Goal: Information Seeking & Learning: Learn about a topic

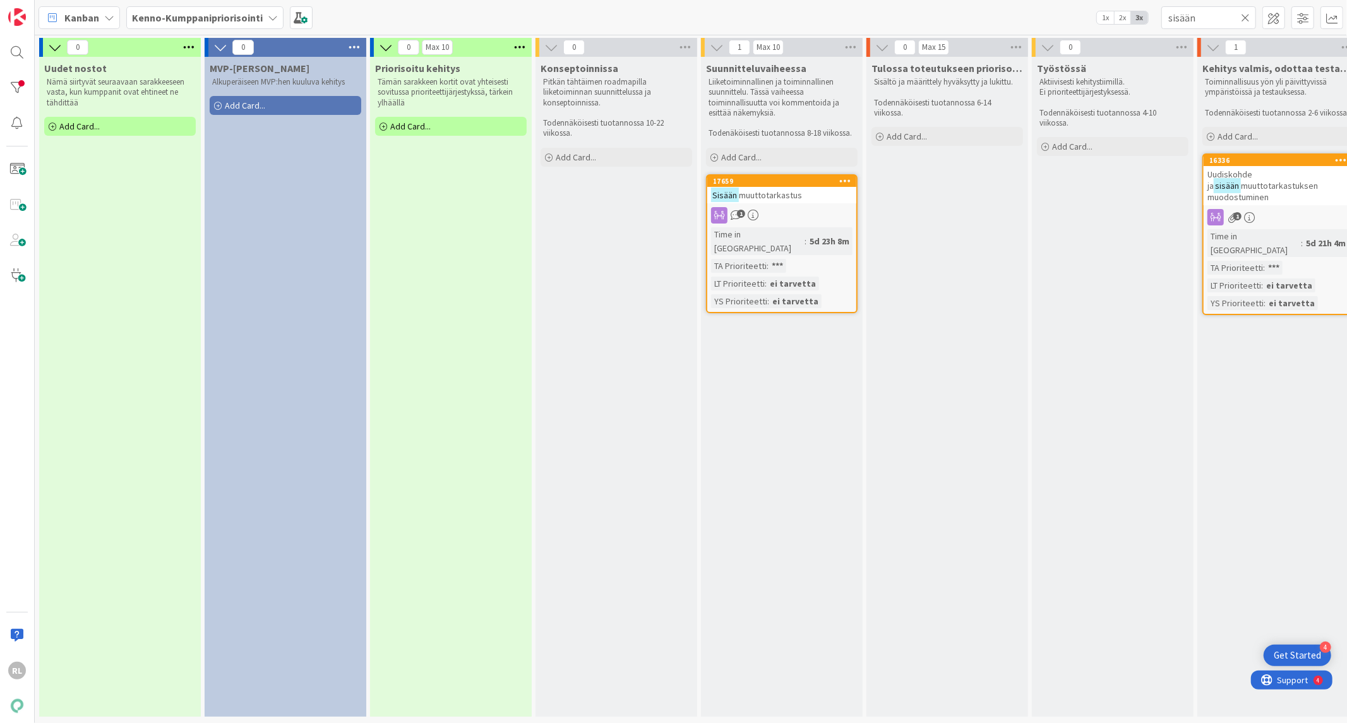
click at [797, 207] on div "1" at bounding box center [781, 215] width 149 height 16
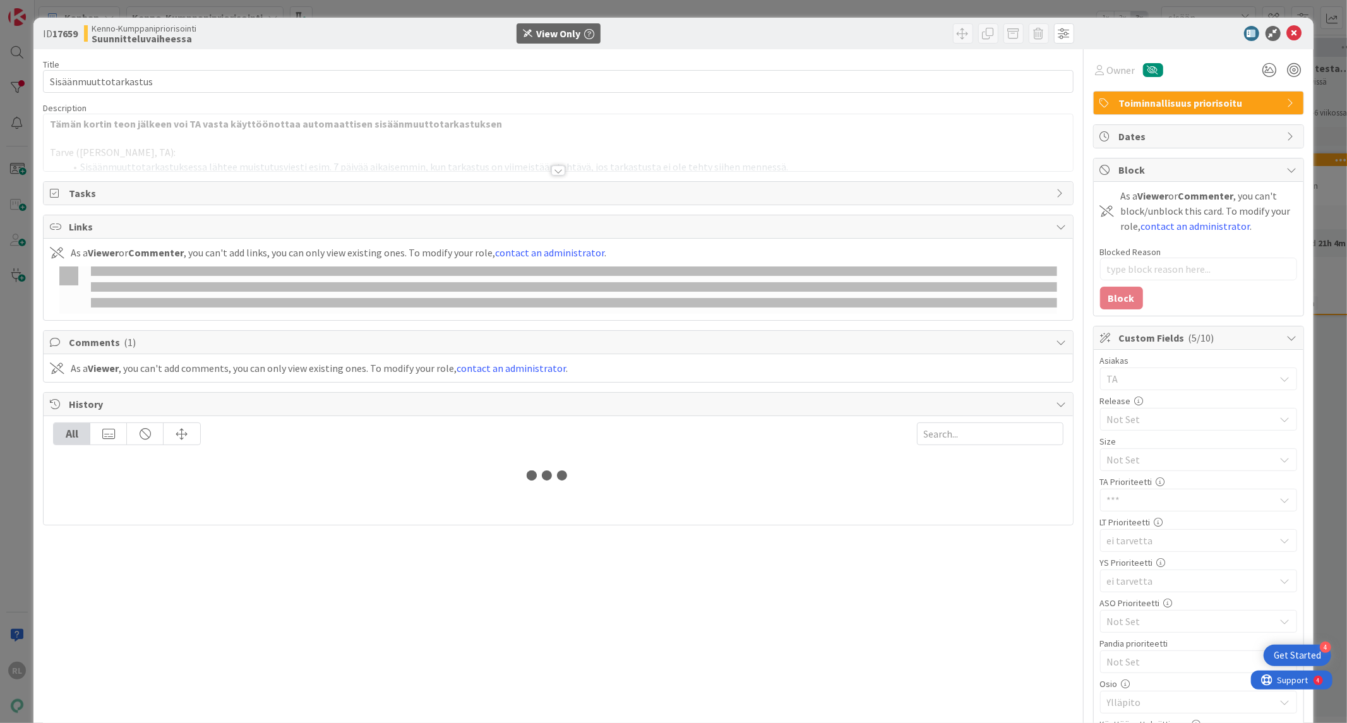
type textarea "x"
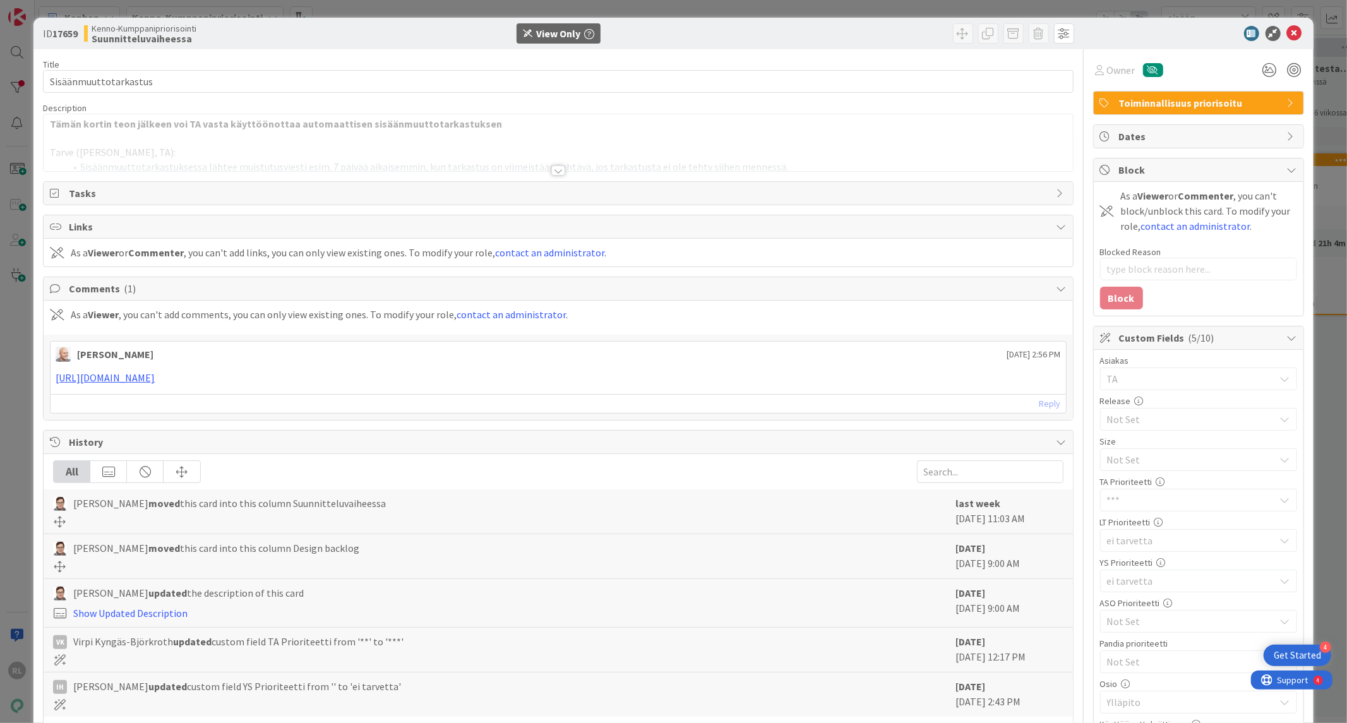
click at [559, 166] on div at bounding box center [558, 155] width 1029 height 32
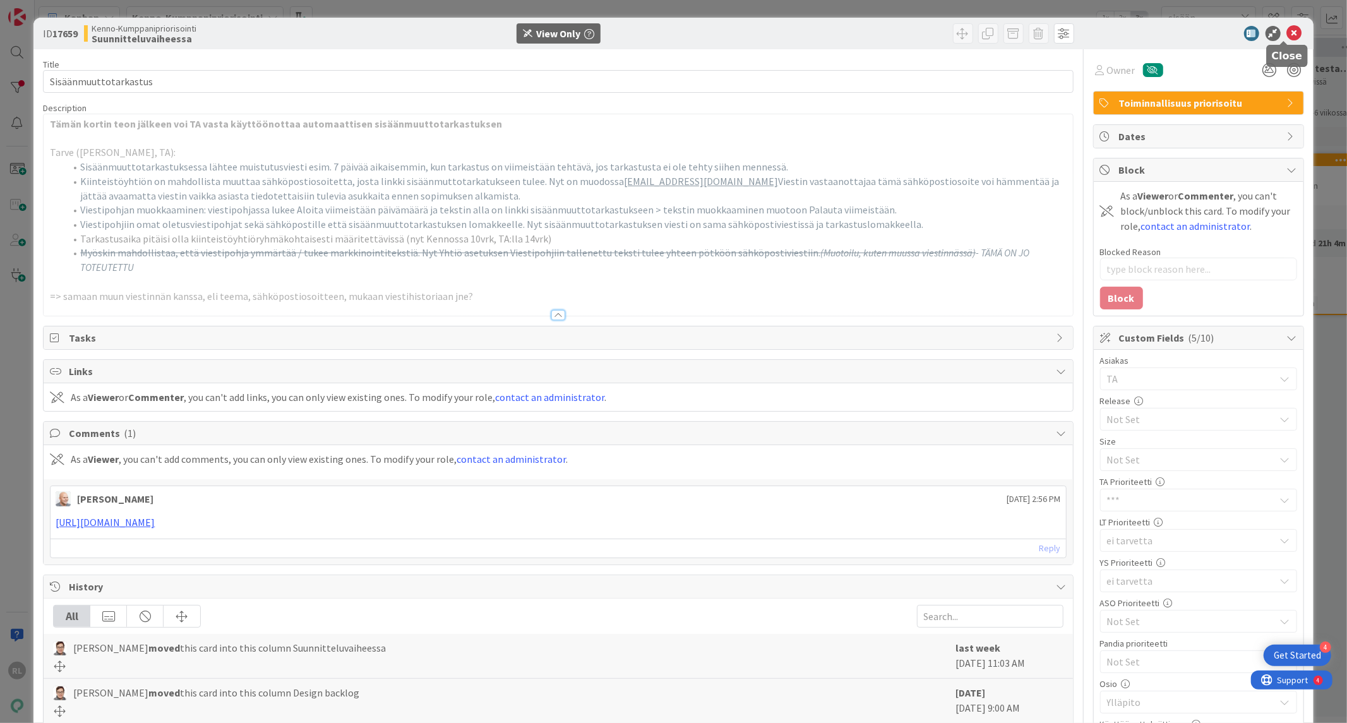
click at [1289, 29] on icon at bounding box center [1294, 33] width 15 height 15
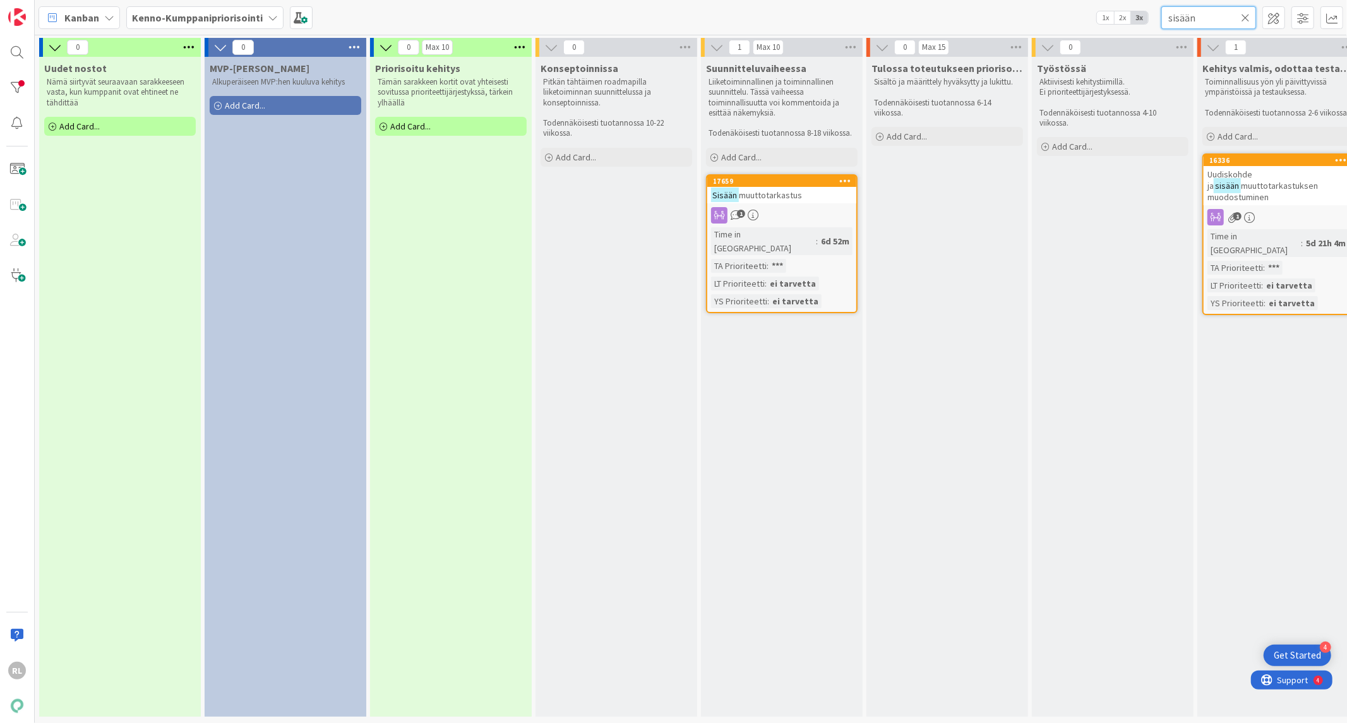
click at [1251, 20] on input "sisään" at bounding box center [1208, 17] width 95 height 23
click at [1246, 15] on icon at bounding box center [1245, 17] width 9 height 11
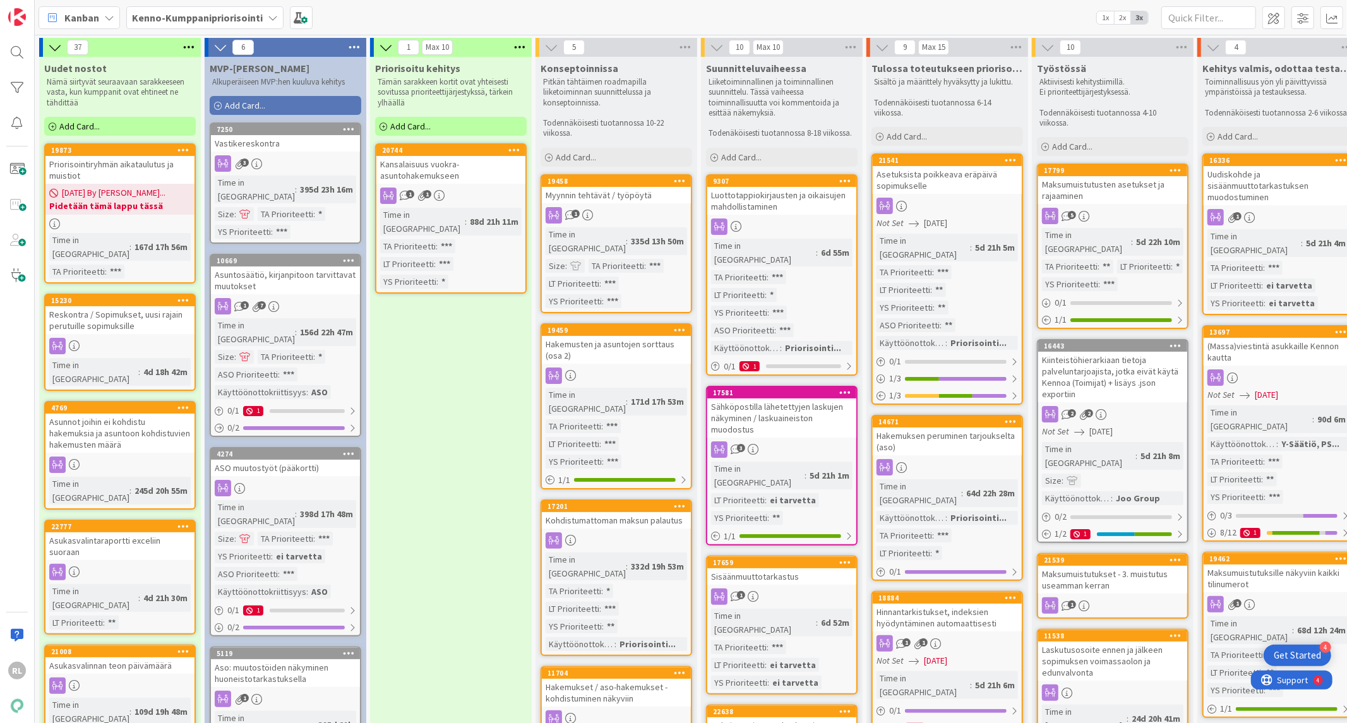
click at [117, 310] on div "Reskontra / Sopimukset, uusi rajain perutuille sopimuksille" at bounding box center [119, 320] width 149 height 28
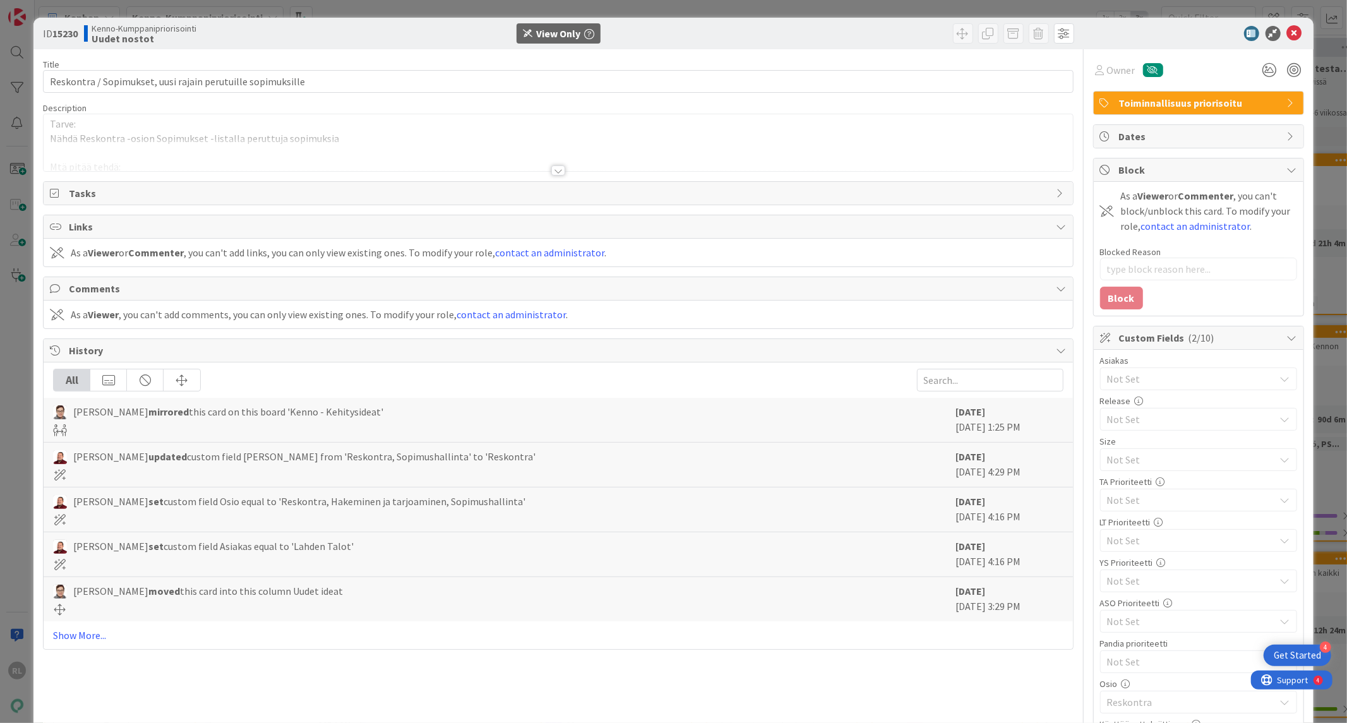
click at [556, 172] on div at bounding box center [558, 170] width 14 height 10
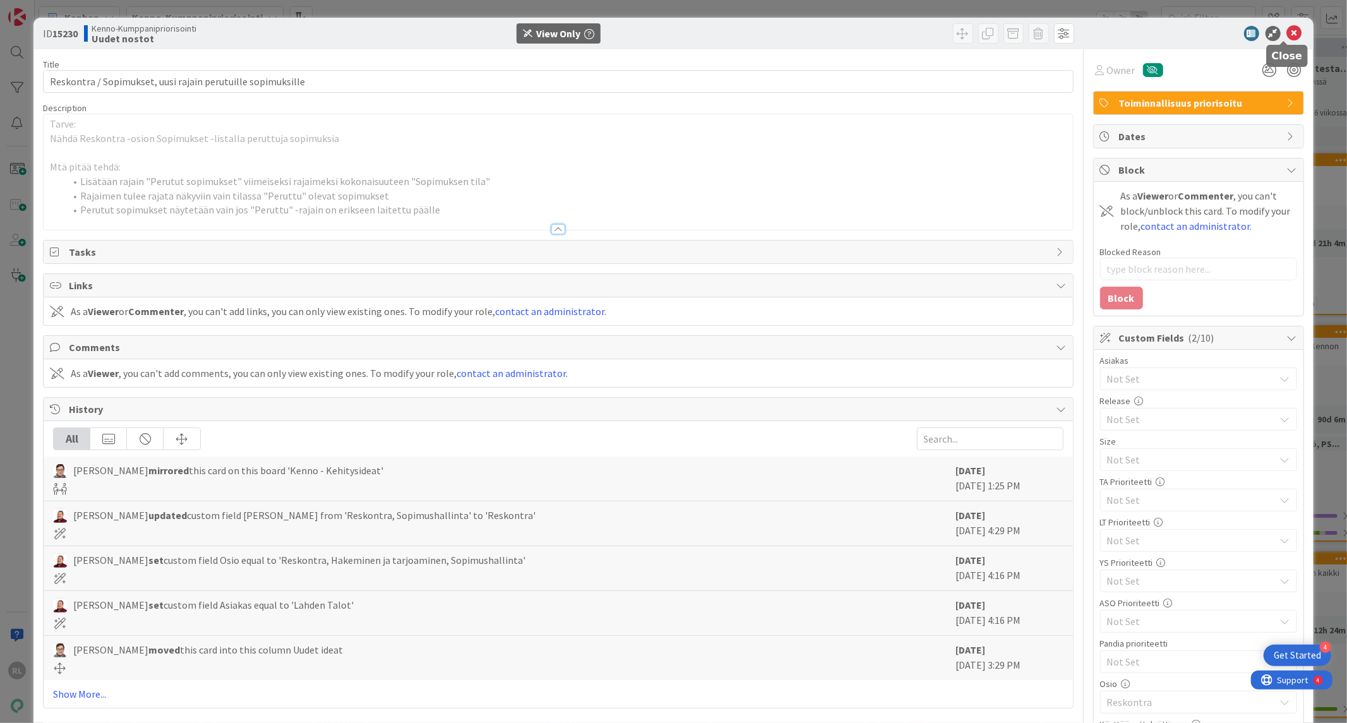
drag, startPoint x: 1286, startPoint y: 32, endPoint x: 910, endPoint y: 253, distance: 436.2
click at [1287, 33] on icon at bounding box center [1294, 33] width 15 height 15
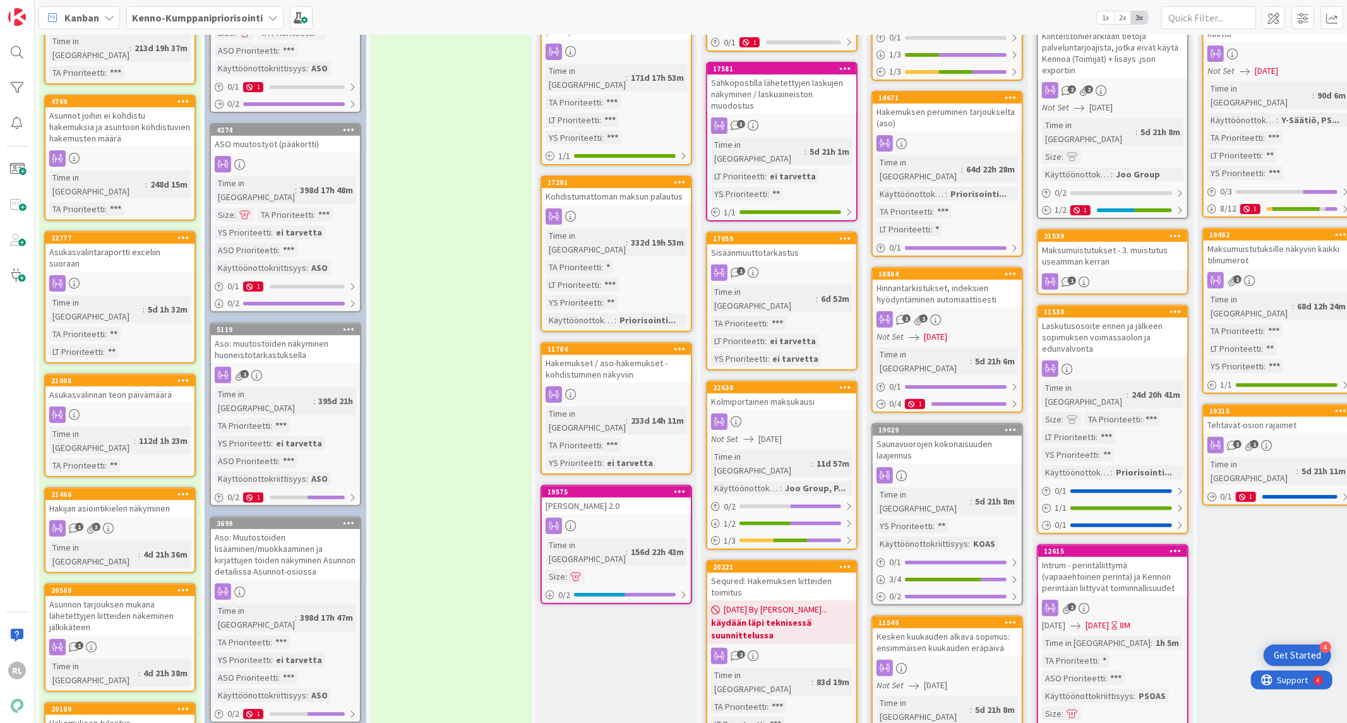
scroll to position [350, 0]
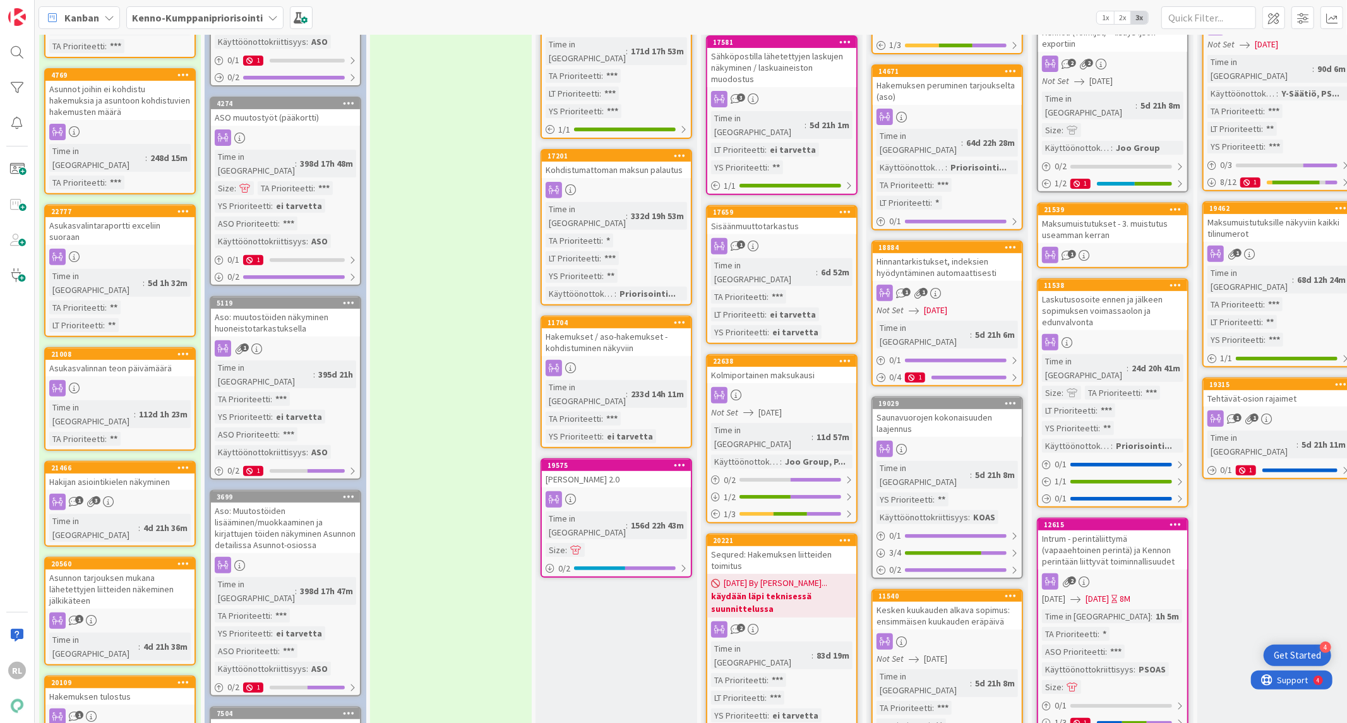
click at [130, 474] on div "Hakijan asiointikielen näkyminen" at bounding box center [119, 482] width 149 height 16
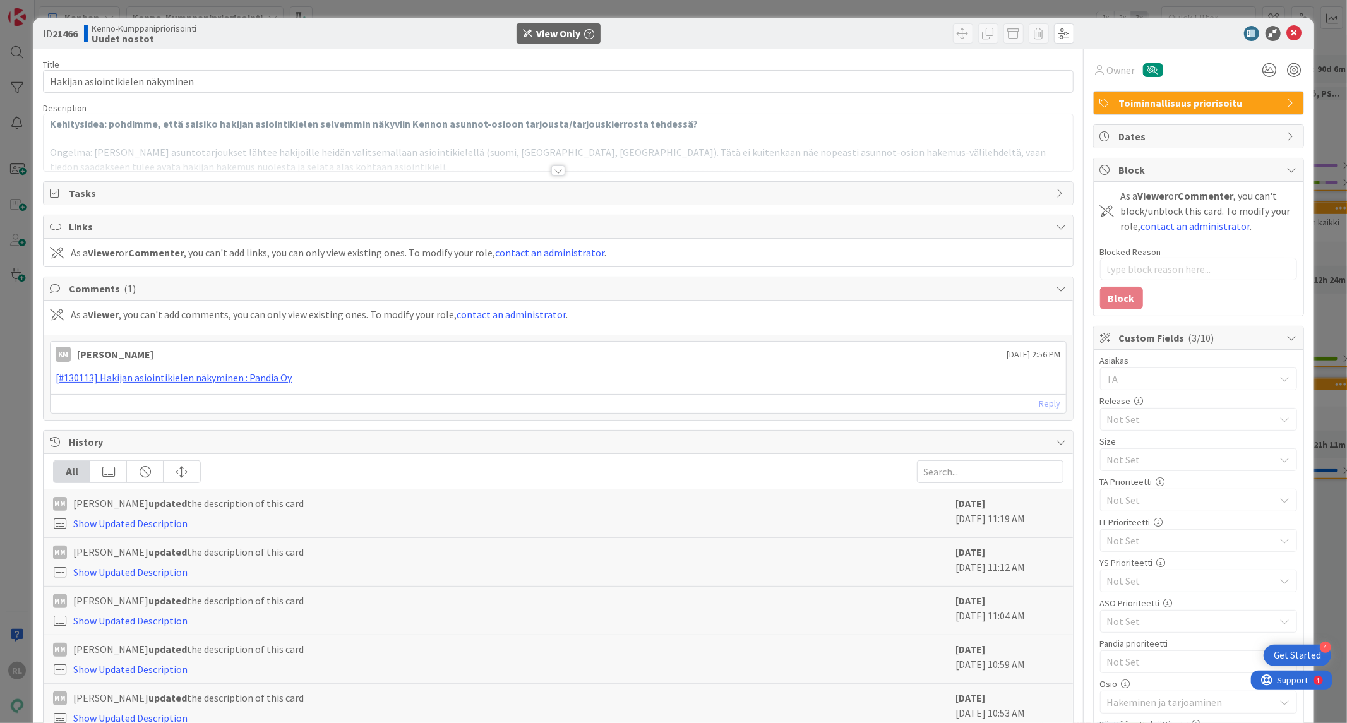
click at [554, 168] on div at bounding box center [558, 170] width 14 height 10
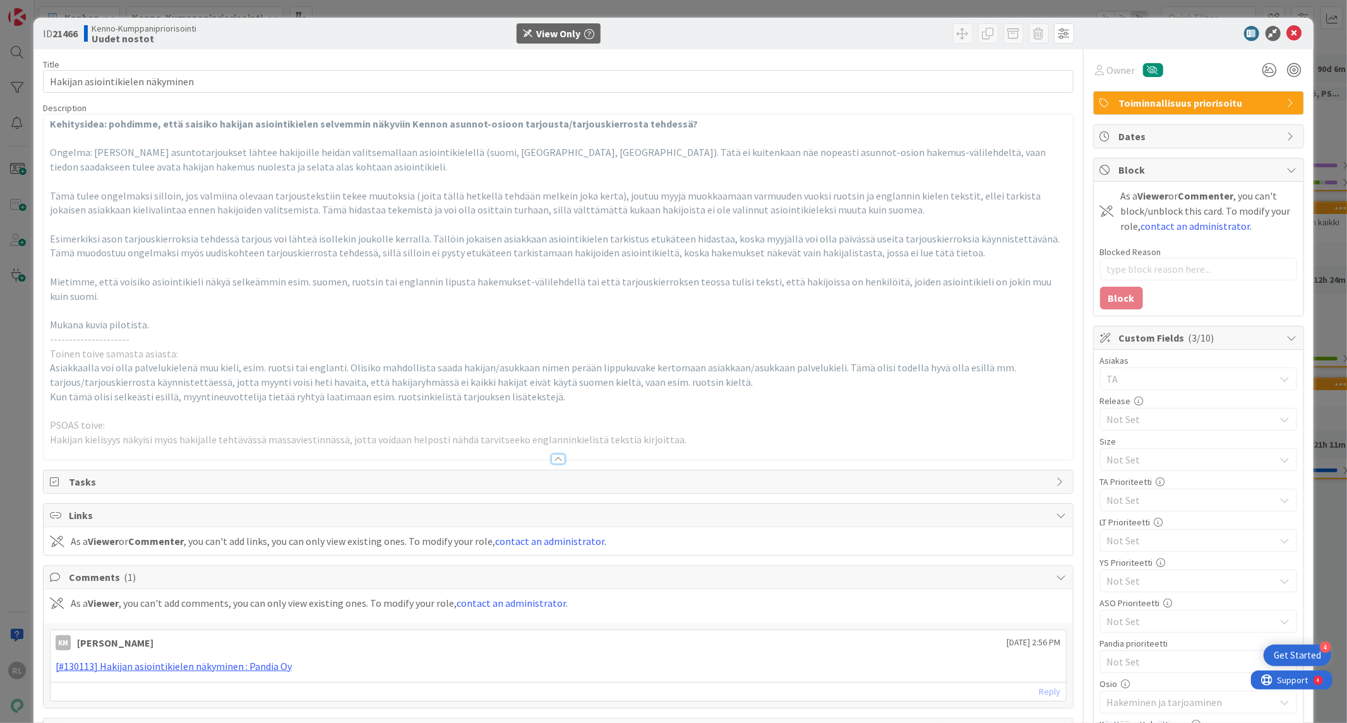
click at [170, 311] on p at bounding box center [558, 310] width 1016 height 15
click at [1288, 33] on icon at bounding box center [1294, 33] width 15 height 15
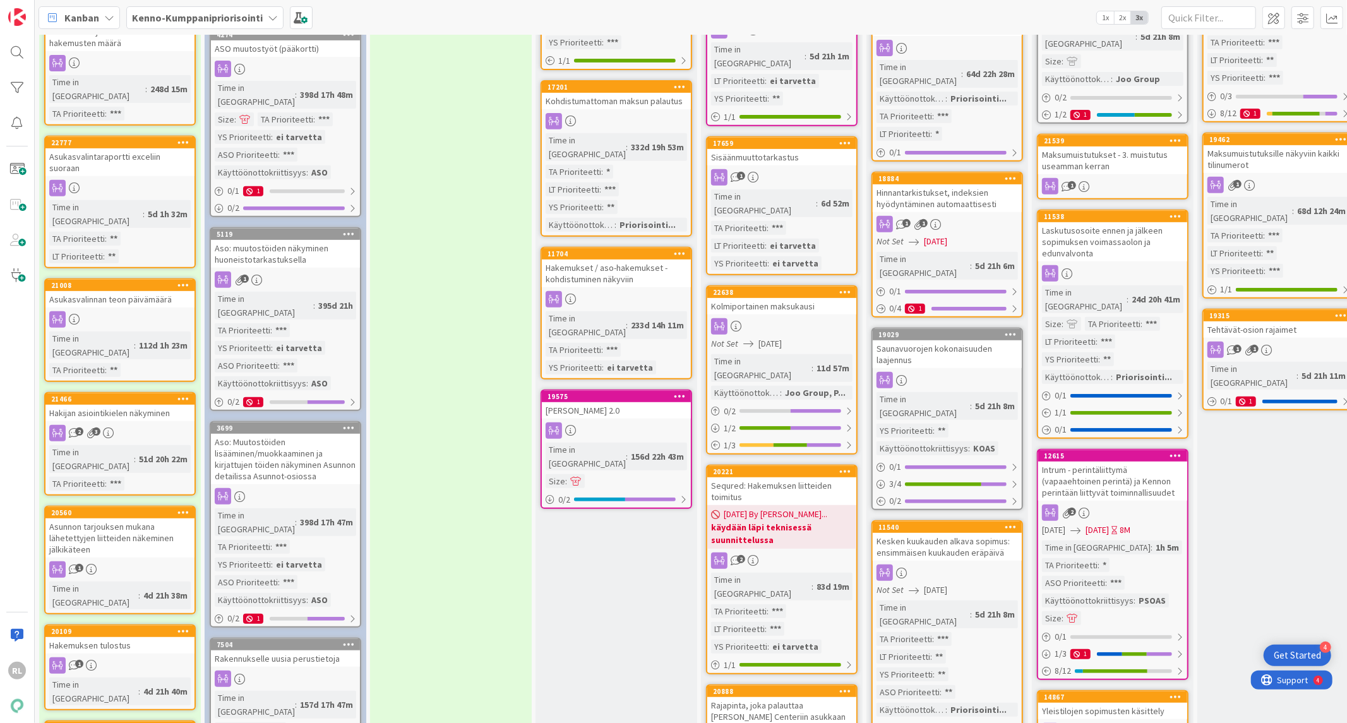
scroll to position [468, 0]
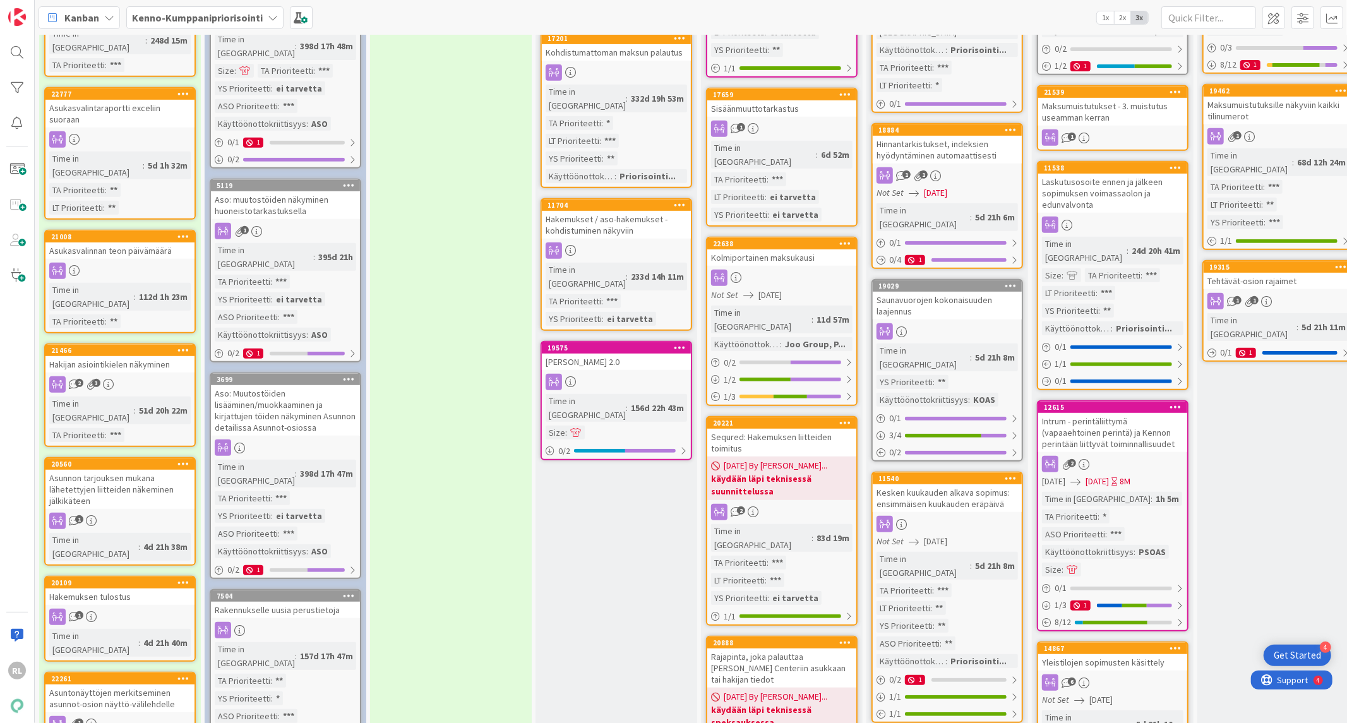
click at [144, 470] on div "Asunnon tarjouksen mukana lähetettyjen liitteiden näkeminen jälkikäteen" at bounding box center [119, 489] width 149 height 39
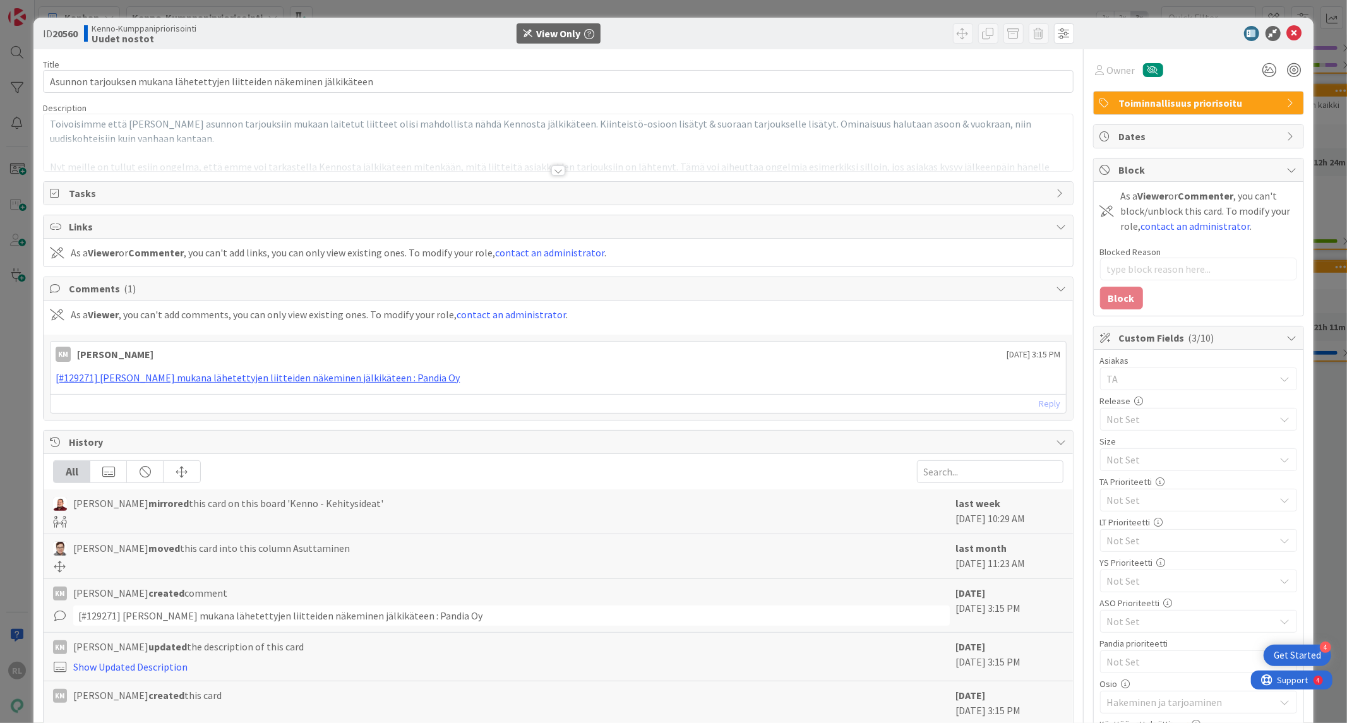
click at [562, 169] on div at bounding box center [558, 155] width 1029 height 32
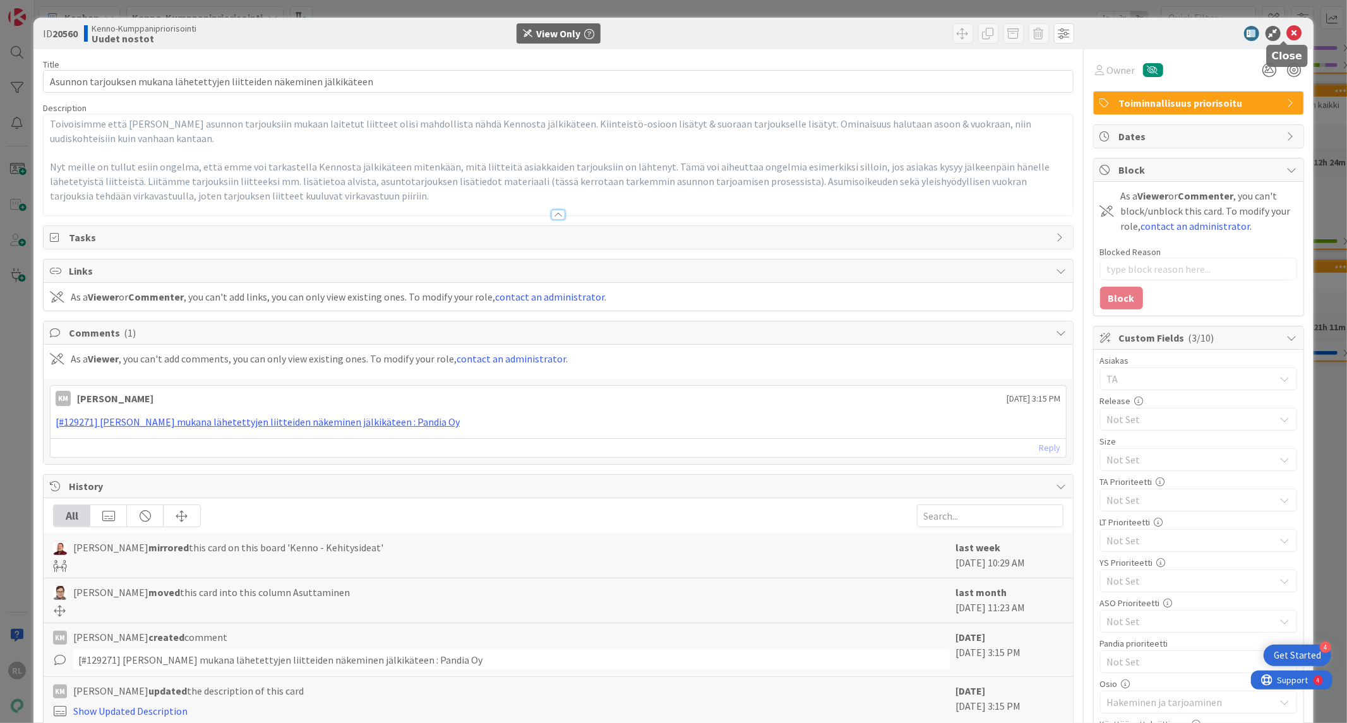
click at [1289, 32] on icon at bounding box center [1294, 33] width 15 height 15
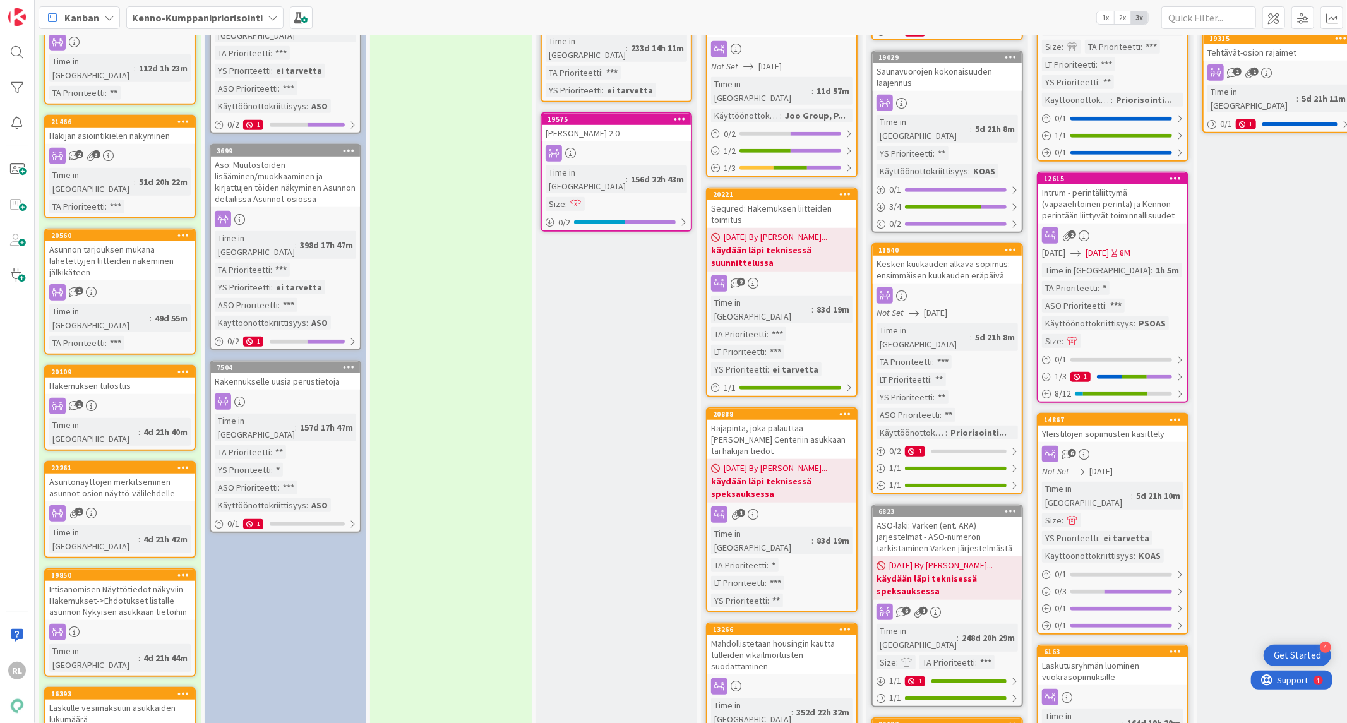
scroll to position [702, 0]
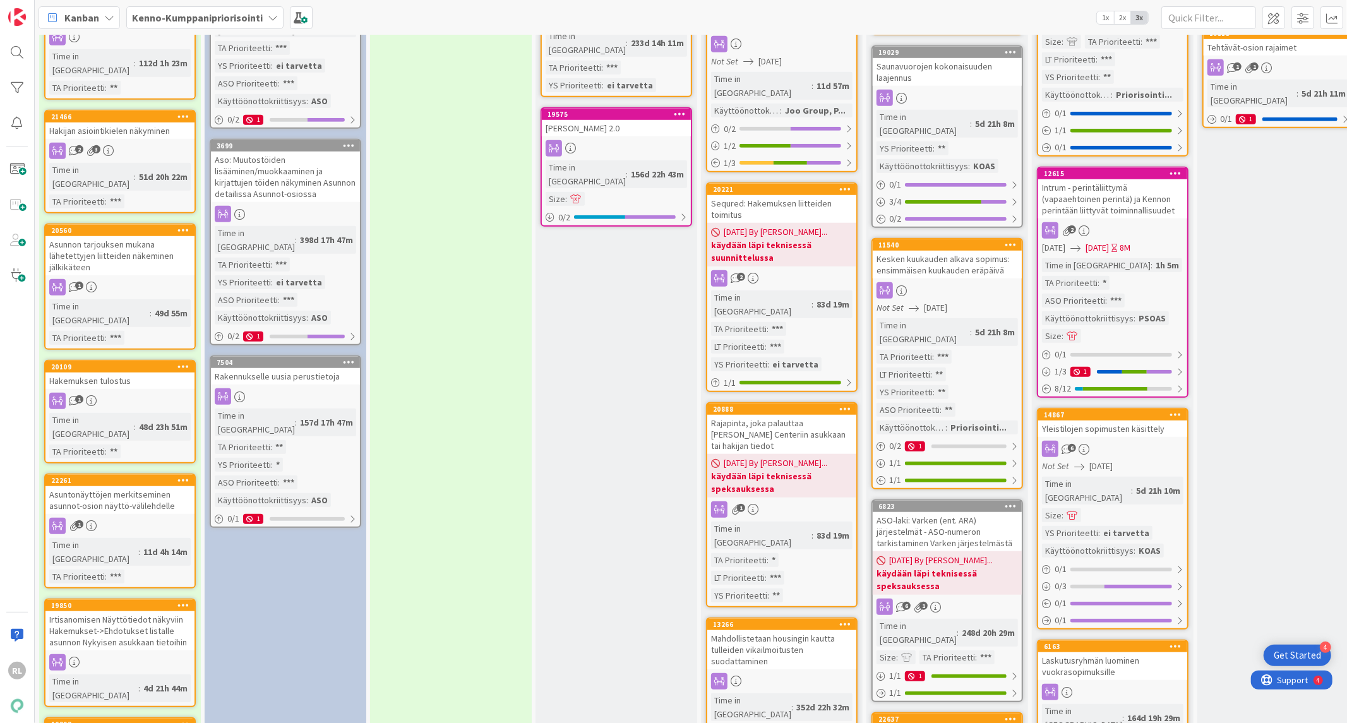
click at [133, 611] on div "Irtisanomisen Näyttötiedot näkyviin Hakemukset->Ehdotukset listalle asunnon Nyk…" at bounding box center [119, 630] width 149 height 39
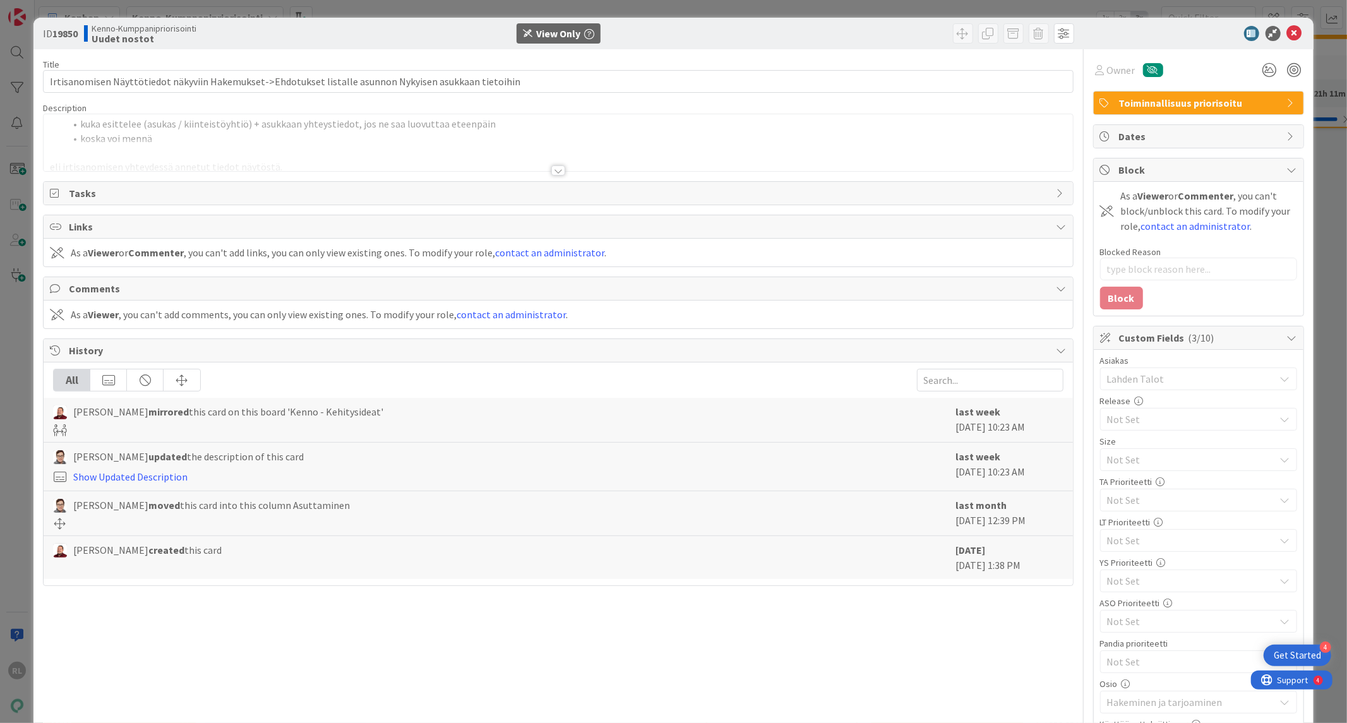
click at [551, 169] on div at bounding box center [558, 170] width 14 height 10
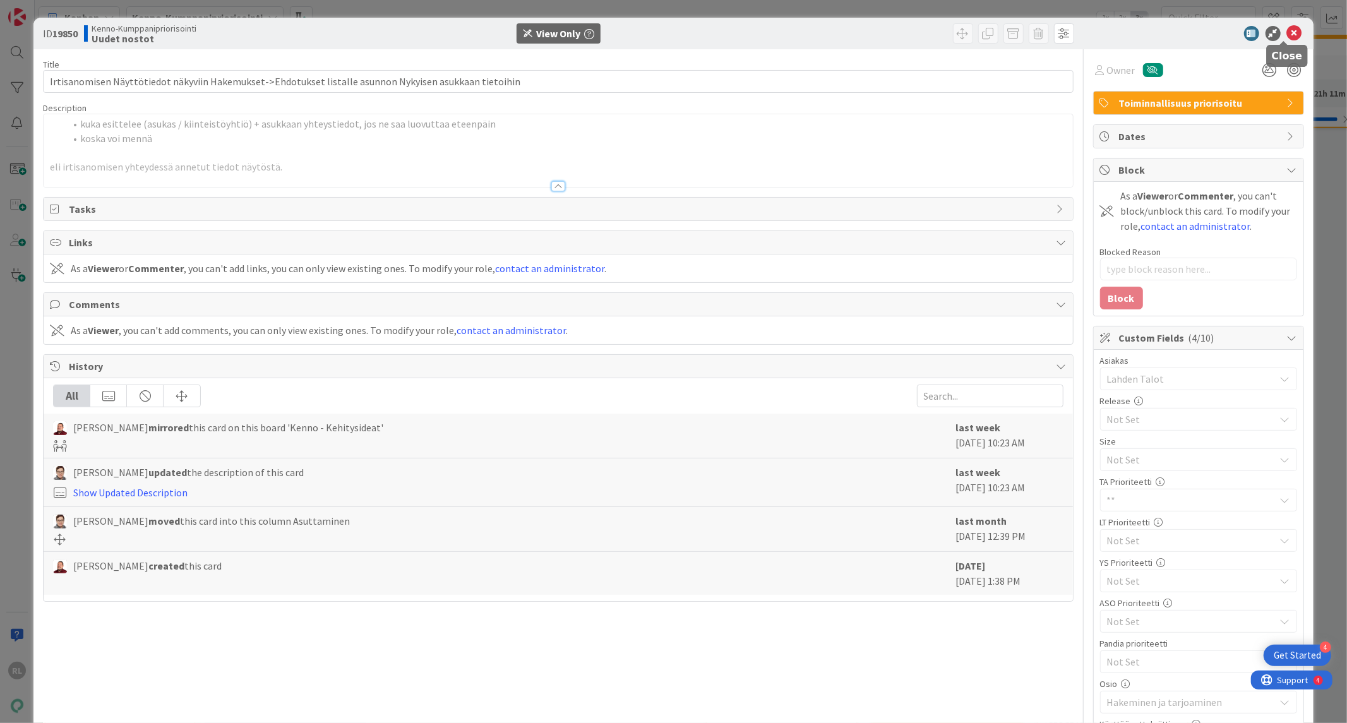
click at [1287, 28] on icon at bounding box center [1294, 33] width 15 height 15
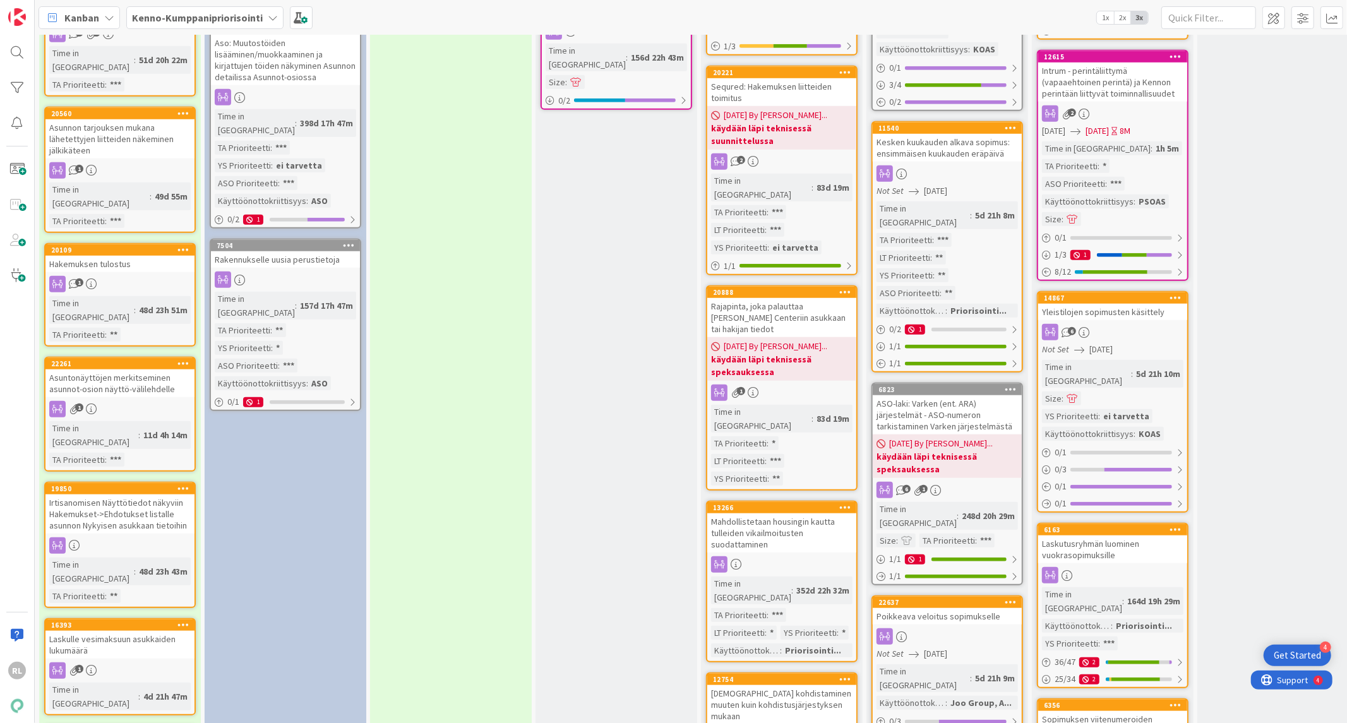
scroll to position [935, 0]
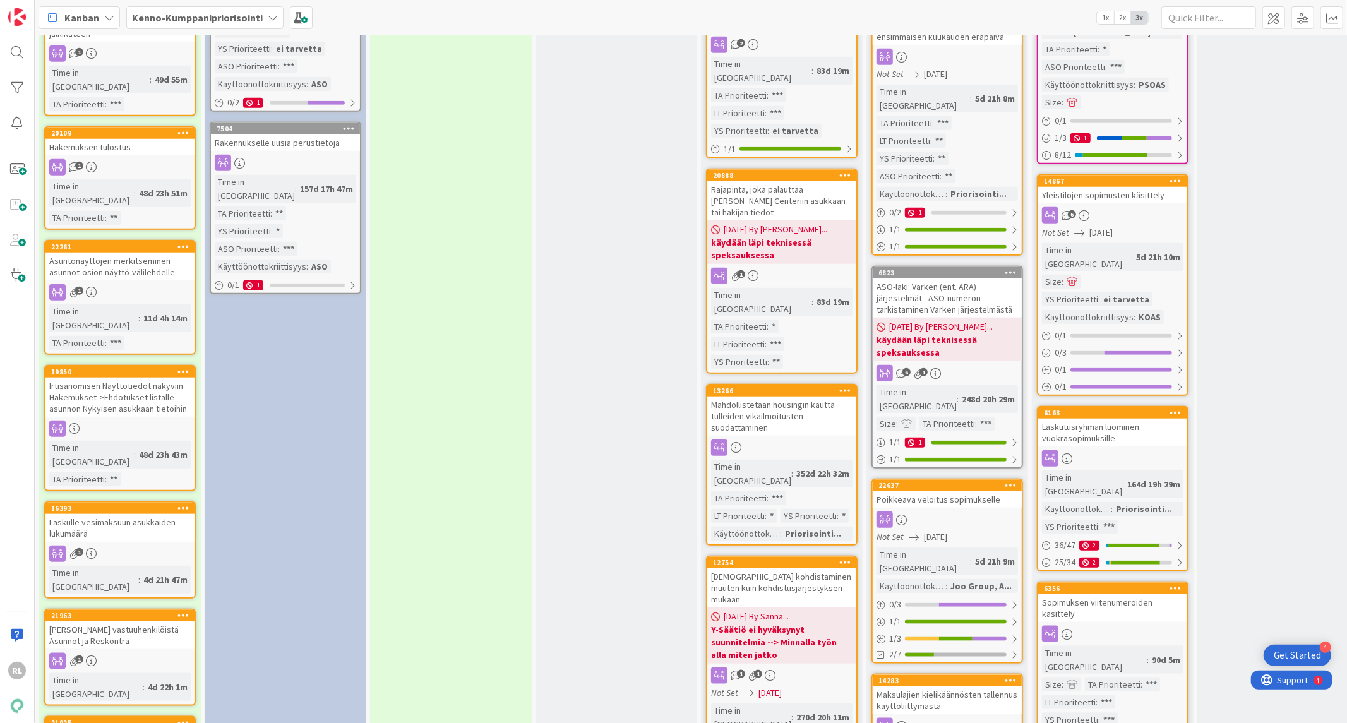
click at [162, 514] on div "Laskulle vesimaksuun asukkaiden lukumäärä" at bounding box center [119, 528] width 149 height 28
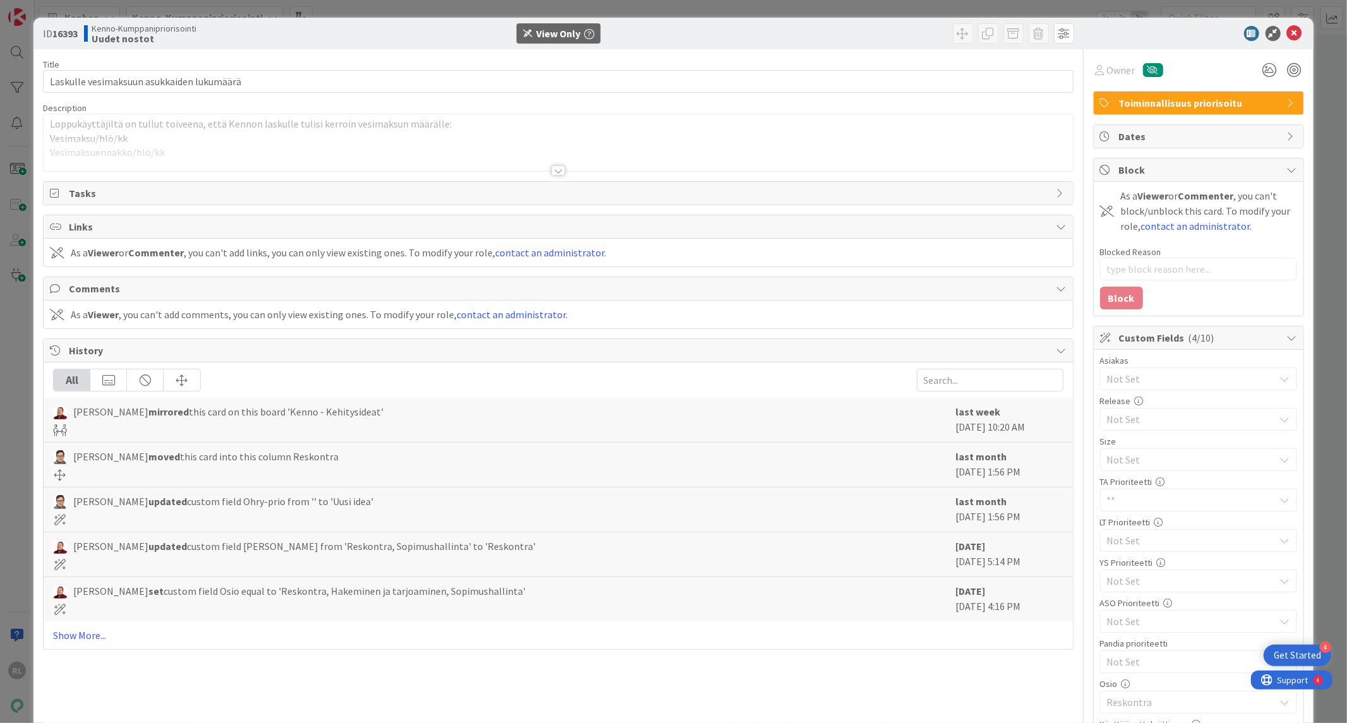
click at [551, 171] on div at bounding box center [558, 170] width 14 height 10
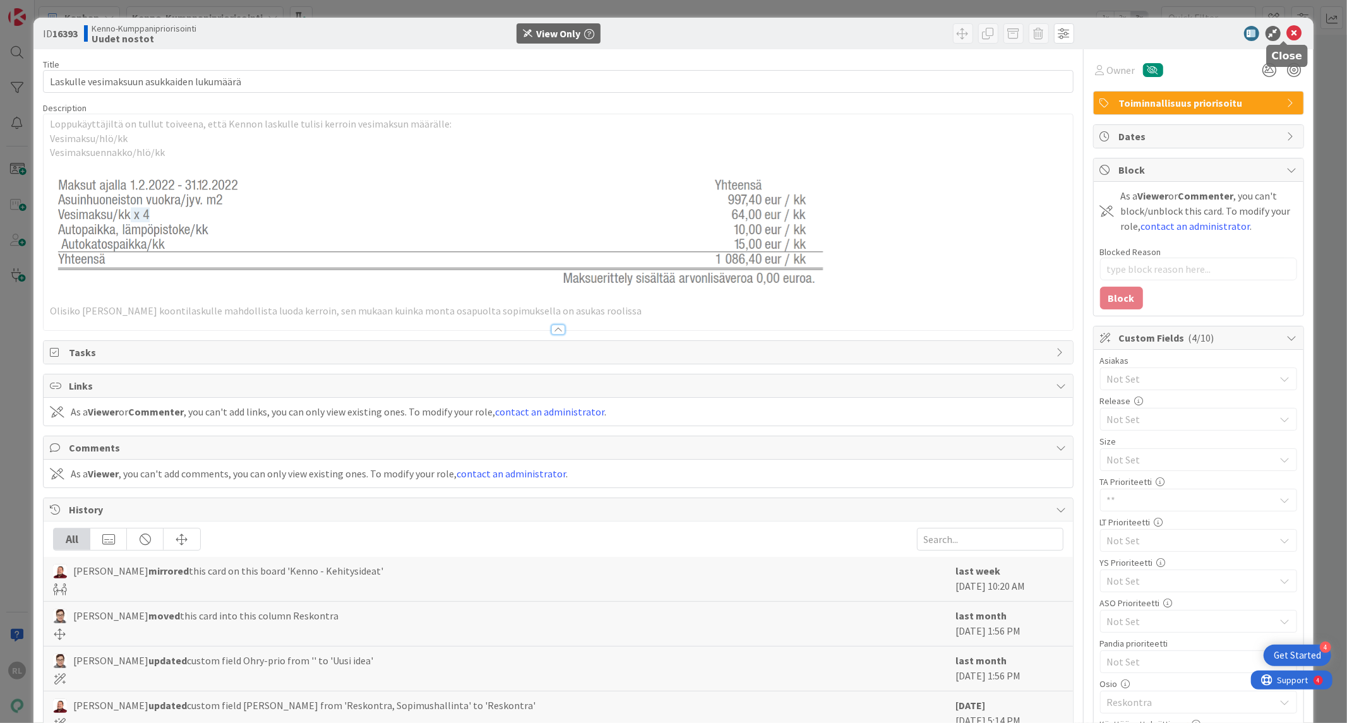
drag, startPoint x: 1284, startPoint y: 32, endPoint x: 986, endPoint y: 234, distance: 360.6
click at [1287, 32] on icon at bounding box center [1294, 33] width 15 height 15
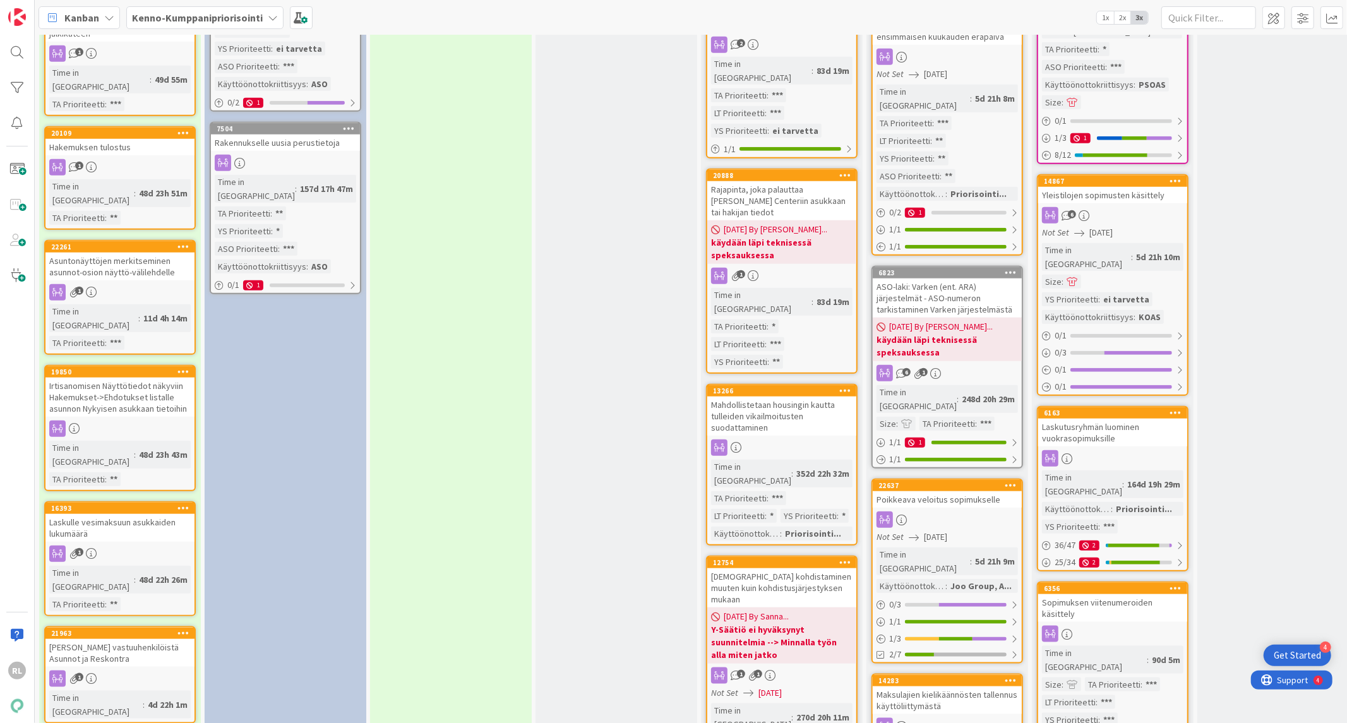
click at [155, 639] on div "[PERSON_NAME] vastuuhenkilöistä Asunnot ja Reskontra" at bounding box center [119, 653] width 149 height 28
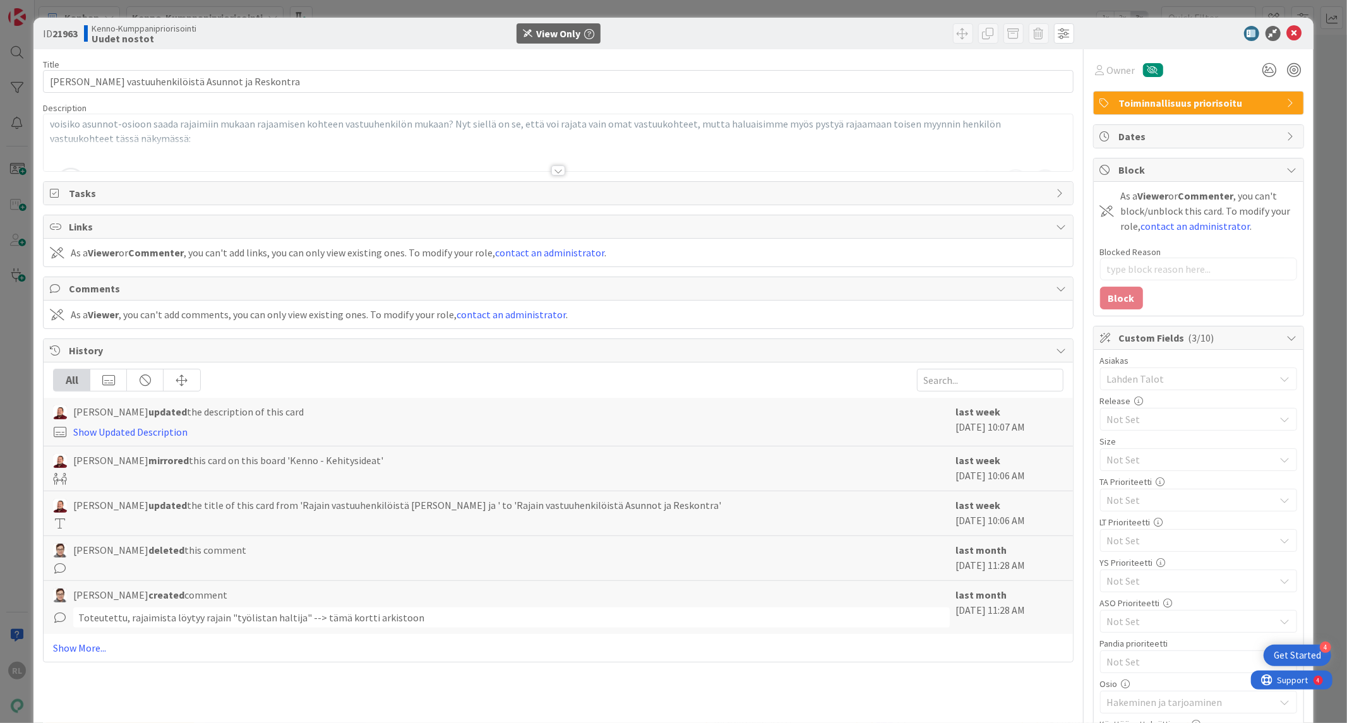
click at [559, 165] on div at bounding box center [558, 155] width 1029 height 32
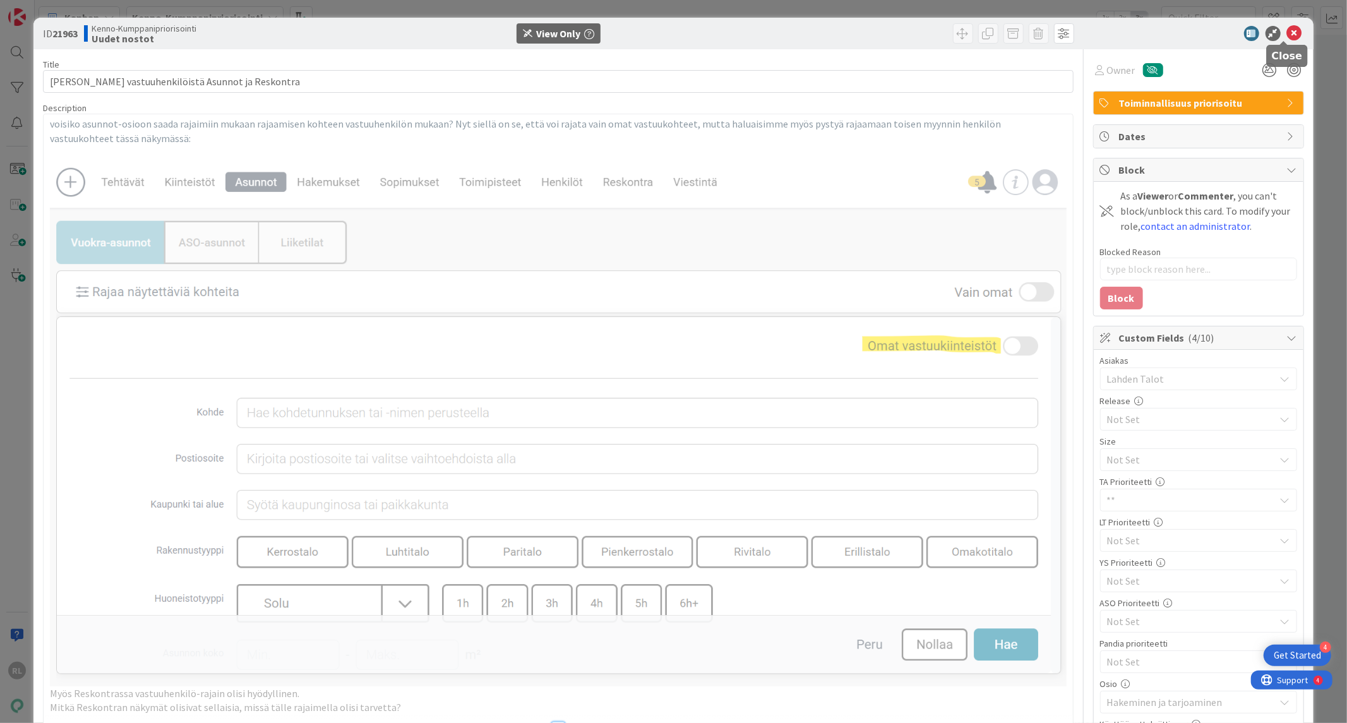
click at [1287, 32] on icon at bounding box center [1294, 33] width 15 height 15
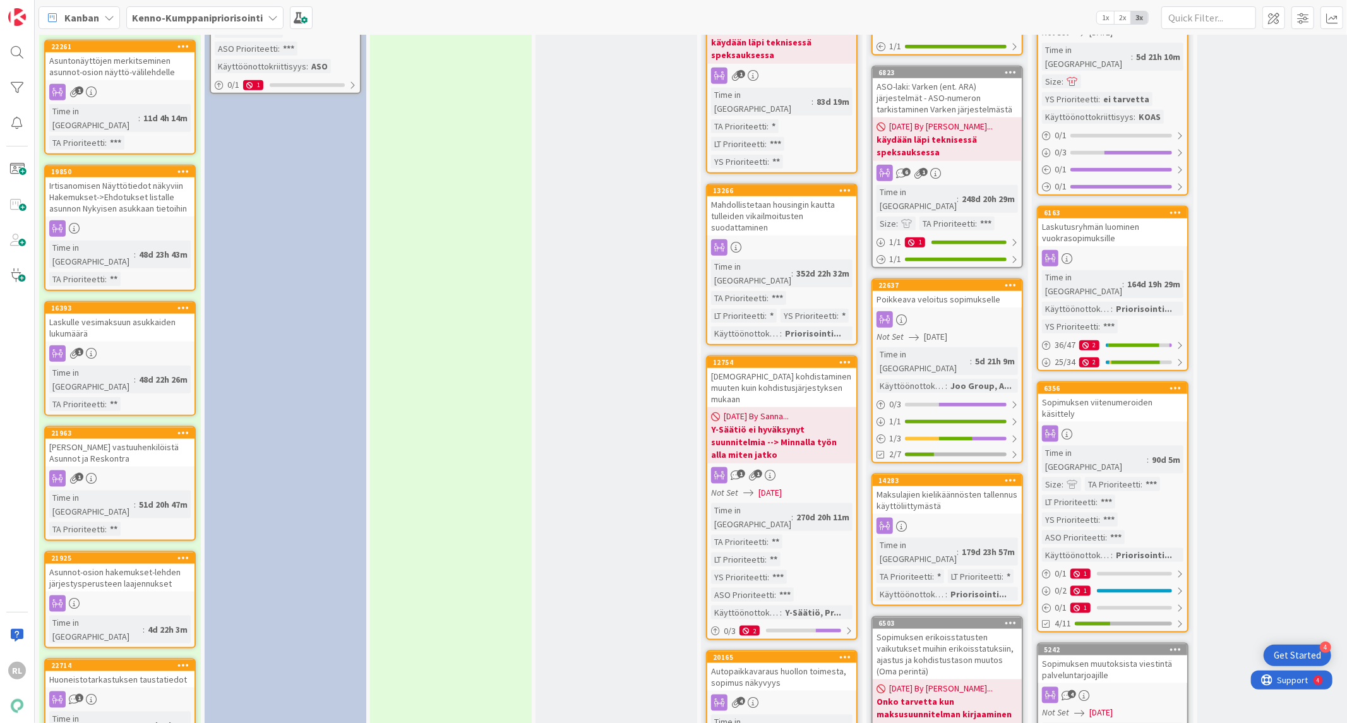
scroll to position [1169, 0]
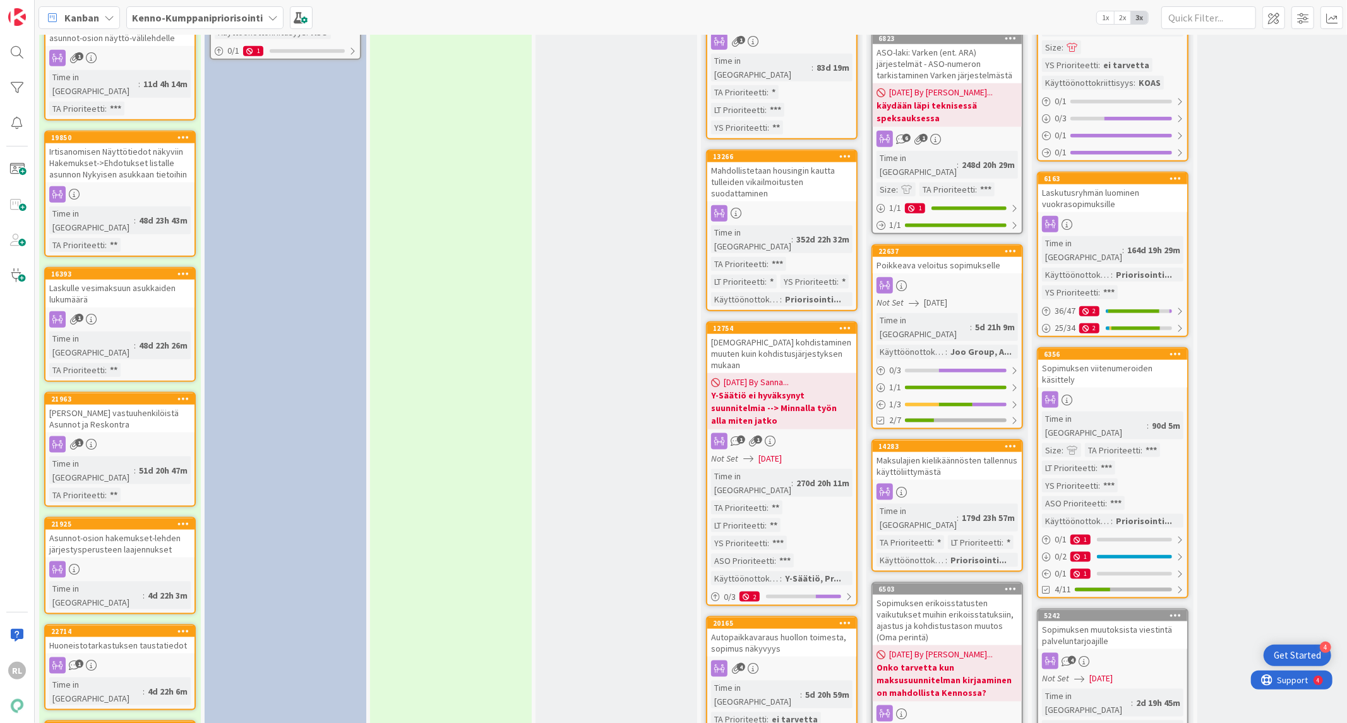
click at [144, 530] on div "Asunnot-osion hakemukset-lehden järjestysperusteen laajennukset" at bounding box center [119, 544] width 149 height 28
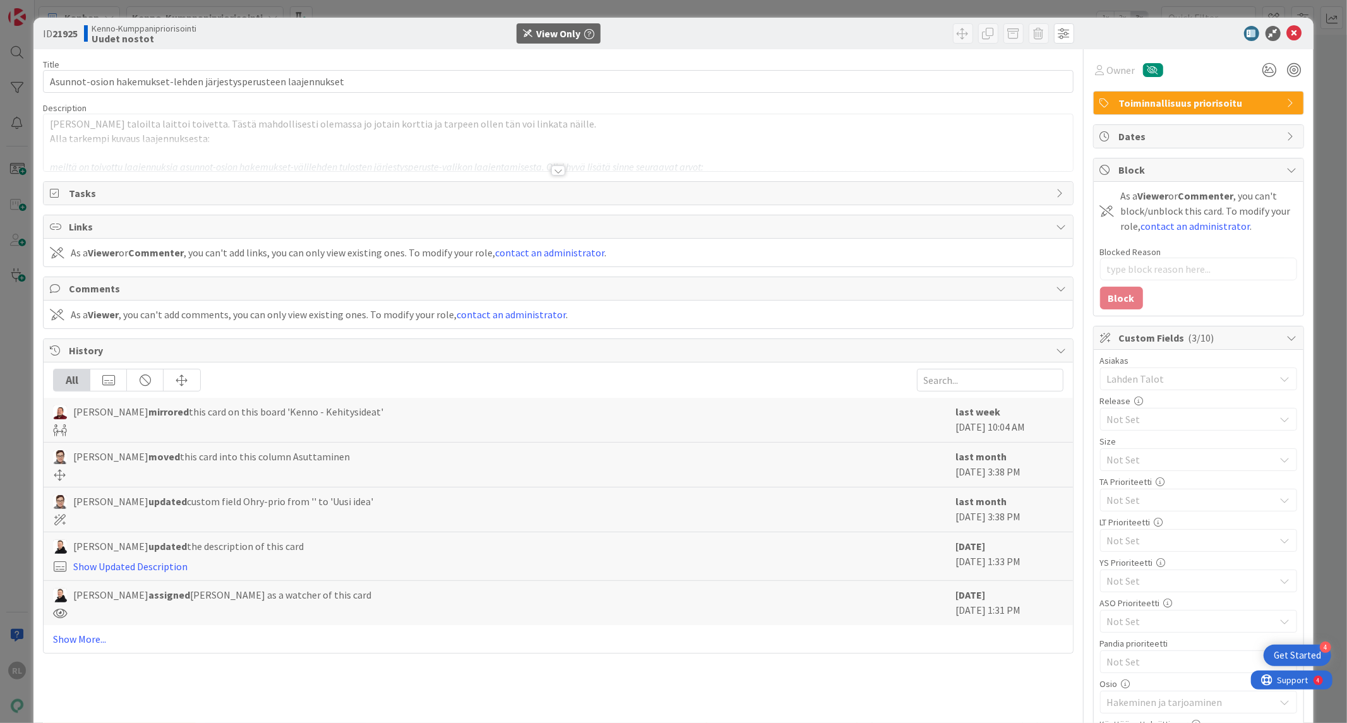
click at [556, 169] on div at bounding box center [558, 170] width 14 height 10
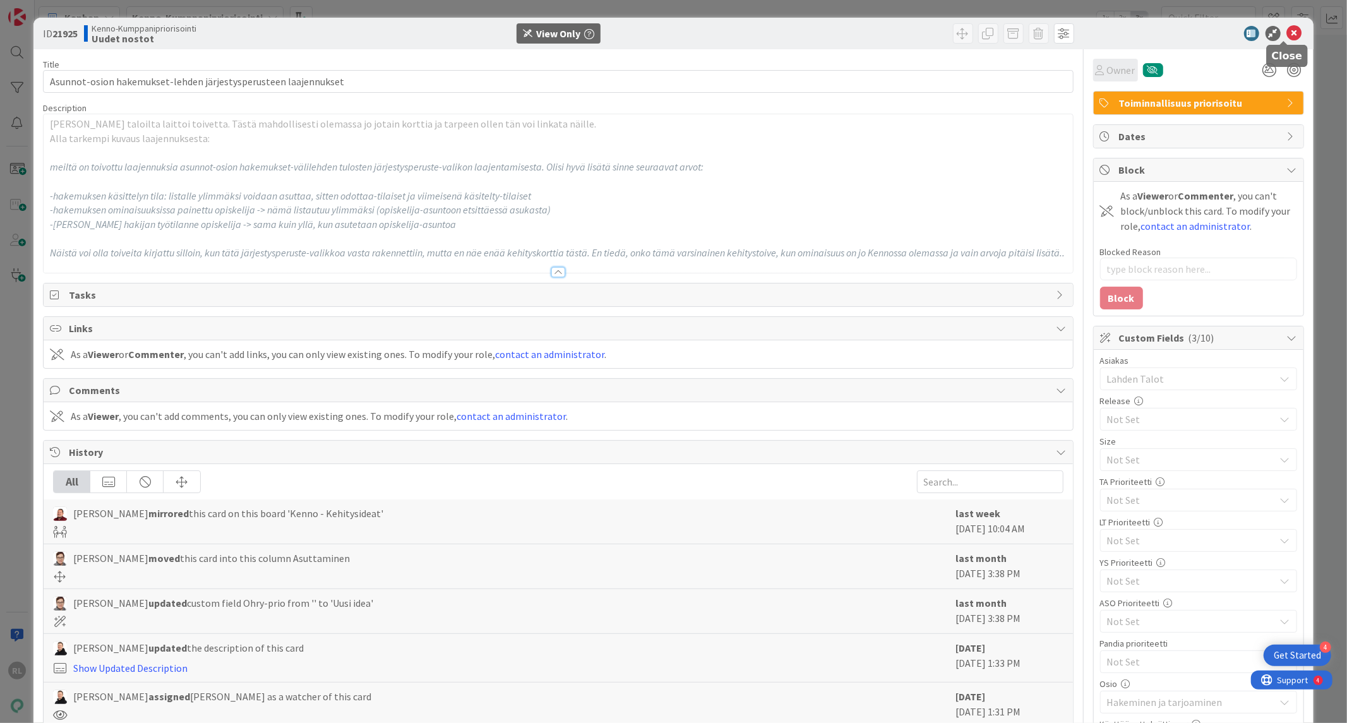
drag, startPoint x: 1289, startPoint y: 32, endPoint x: 1121, endPoint y: 80, distance: 174.2
click at [1289, 32] on icon at bounding box center [1294, 33] width 15 height 15
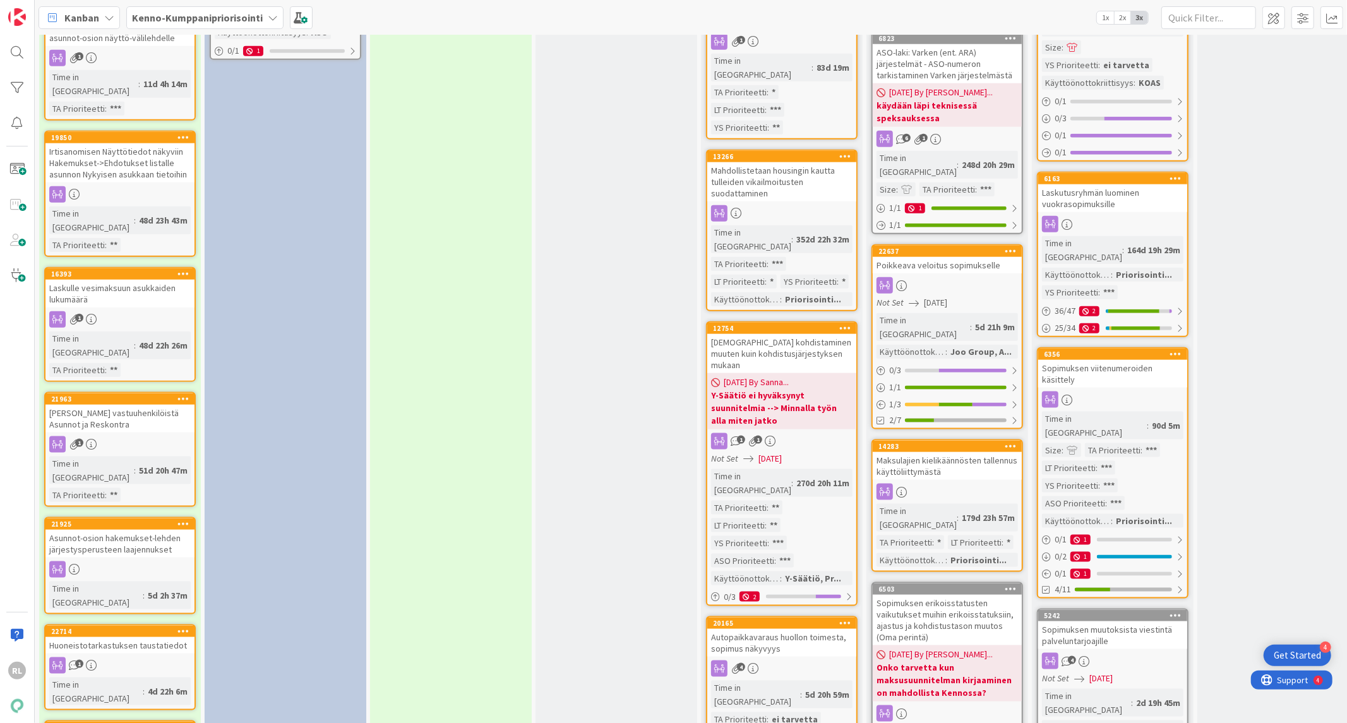
click at [134, 530] on div "Asunnot-osion hakemukset-lehden järjestysperusteen laajennukset" at bounding box center [119, 544] width 149 height 28
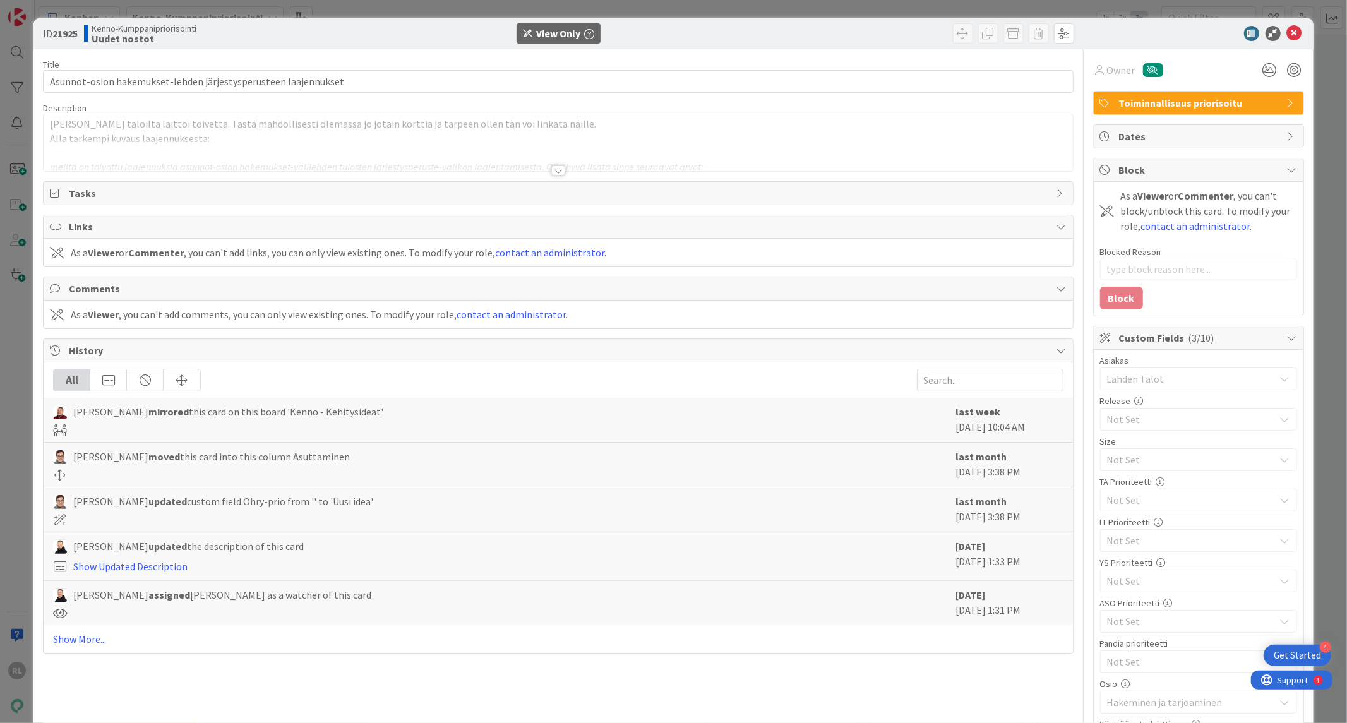
click at [546, 176] on div "Title 63 / 128 Asunnot-osion hakemukset-lehden järjestysperusteen laajennukset …" at bounding box center [558, 536] width 1030 height 975
click at [551, 172] on div at bounding box center [558, 170] width 14 height 10
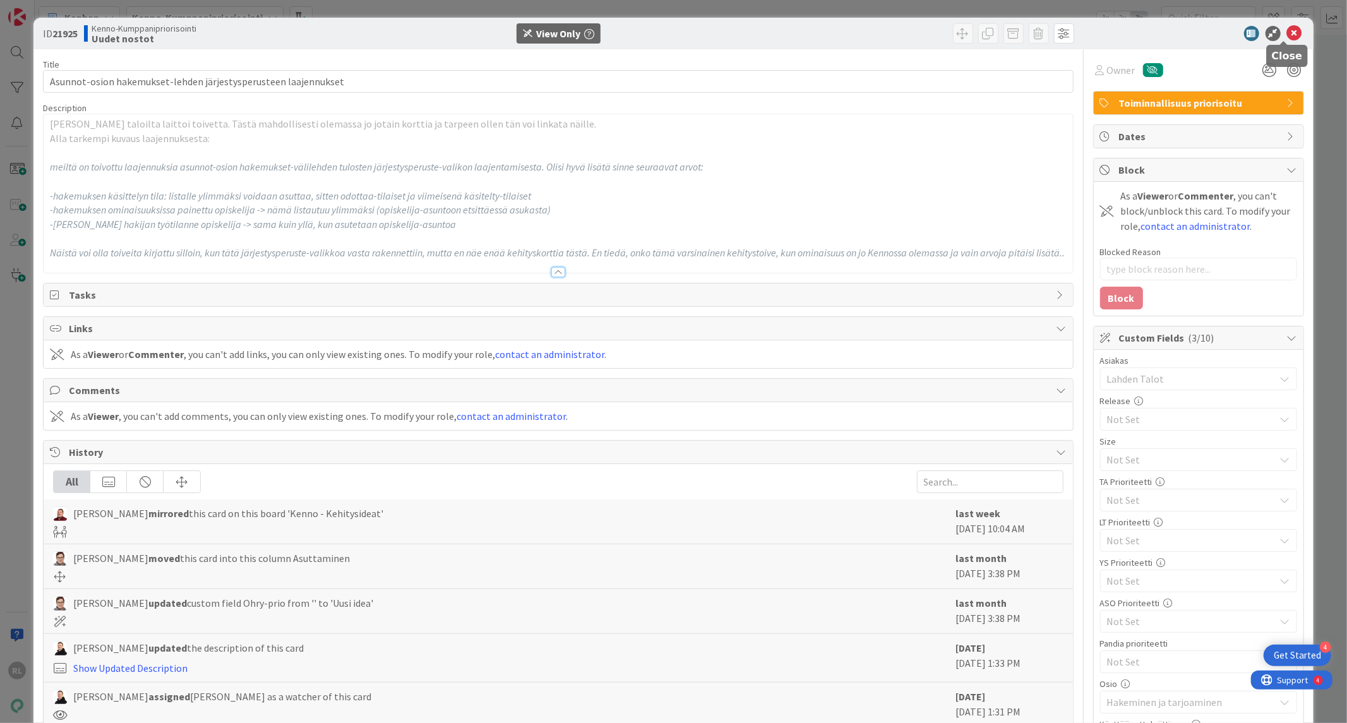
click at [1289, 32] on icon at bounding box center [1294, 33] width 15 height 15
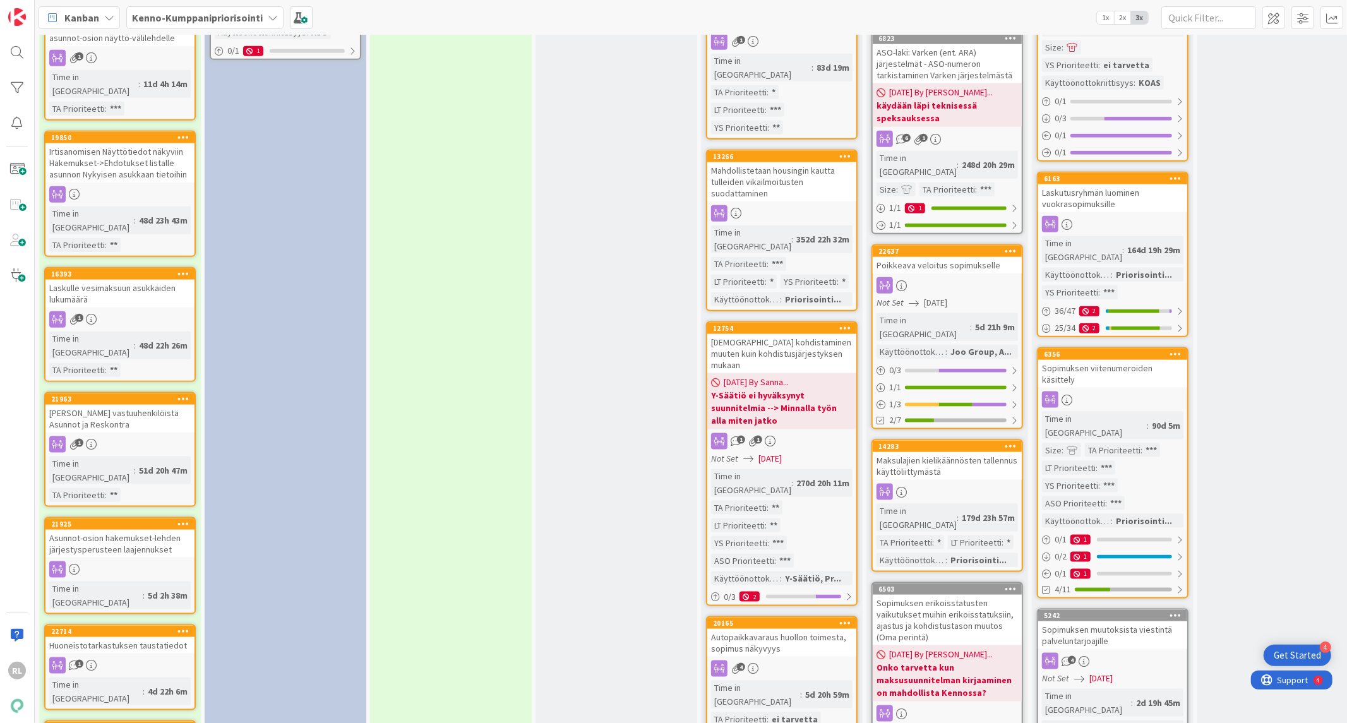
click at [148, 637] on div "Huoneistotarkastuksen taustatiedot" at bounding box center [119, 645] width 149 height 16
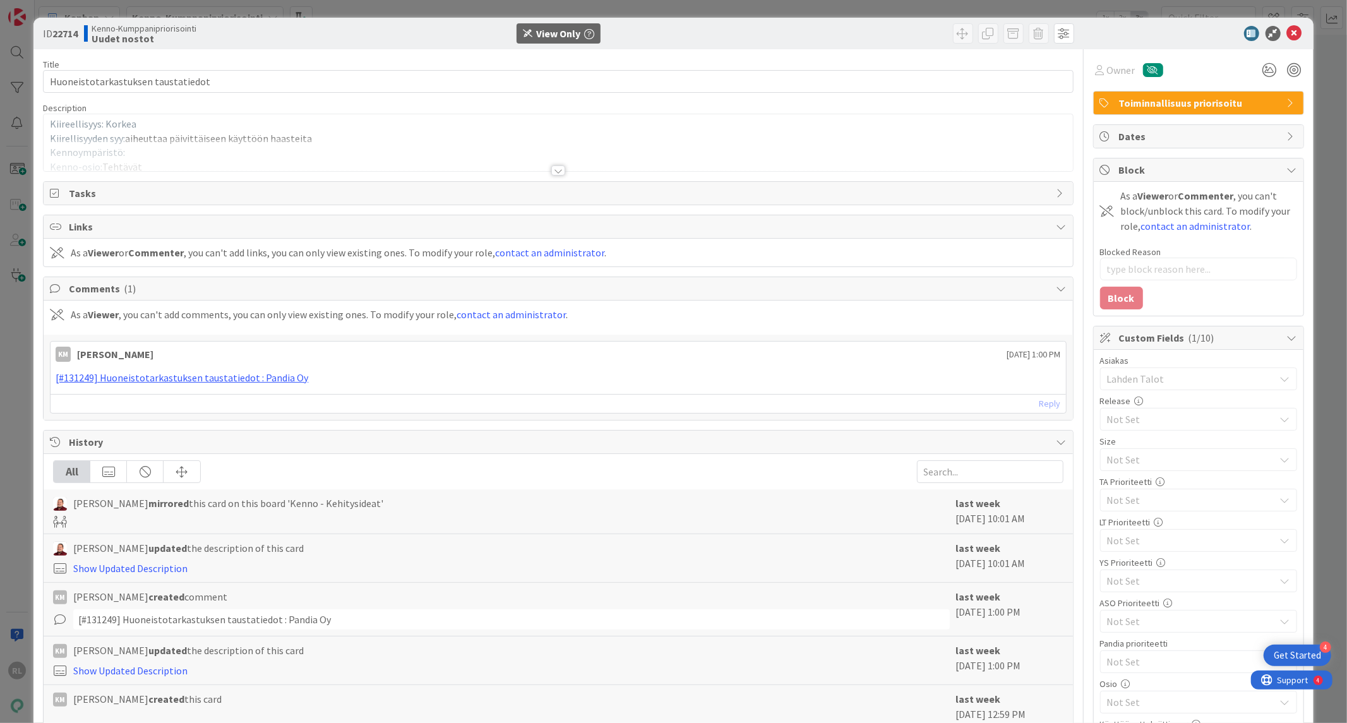
click at [561, 166] on div at bounding box center [558, 155] width 1029 height 32
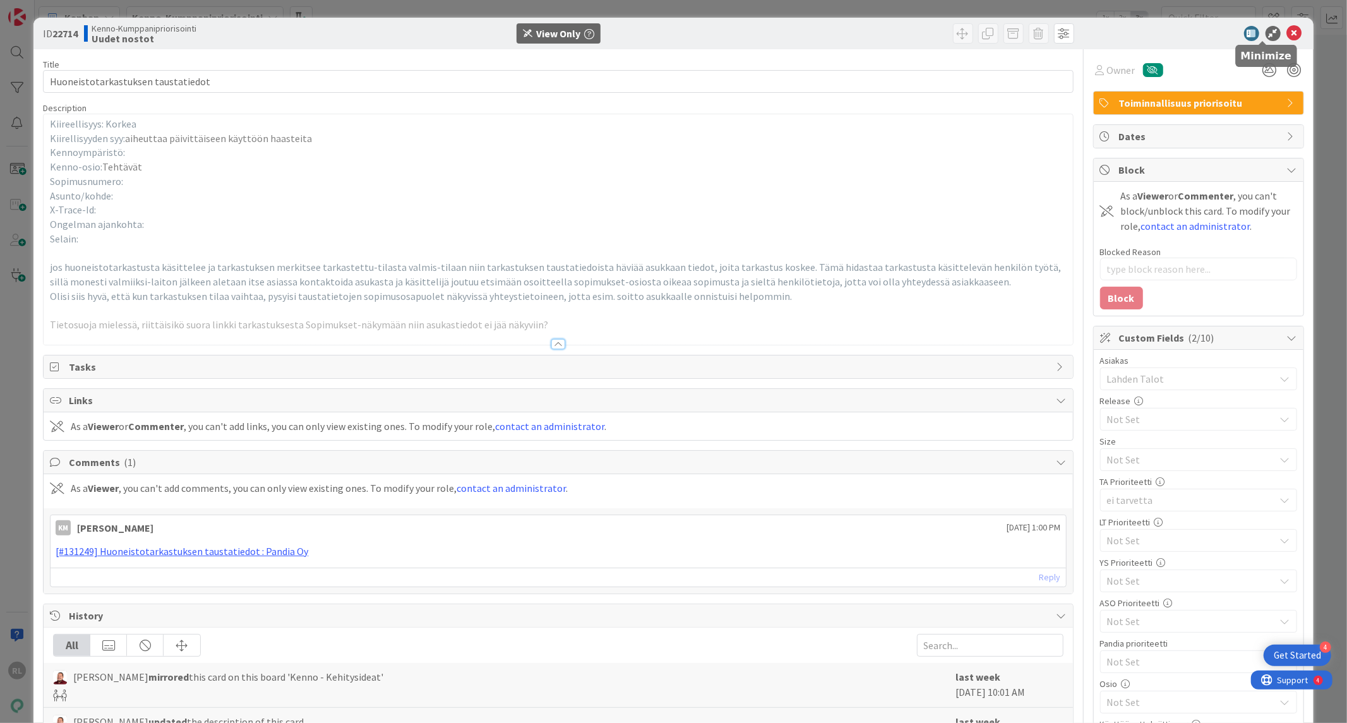
click at [1287, 37] on icon at bounding box center [1294, 33] width 15 height 15
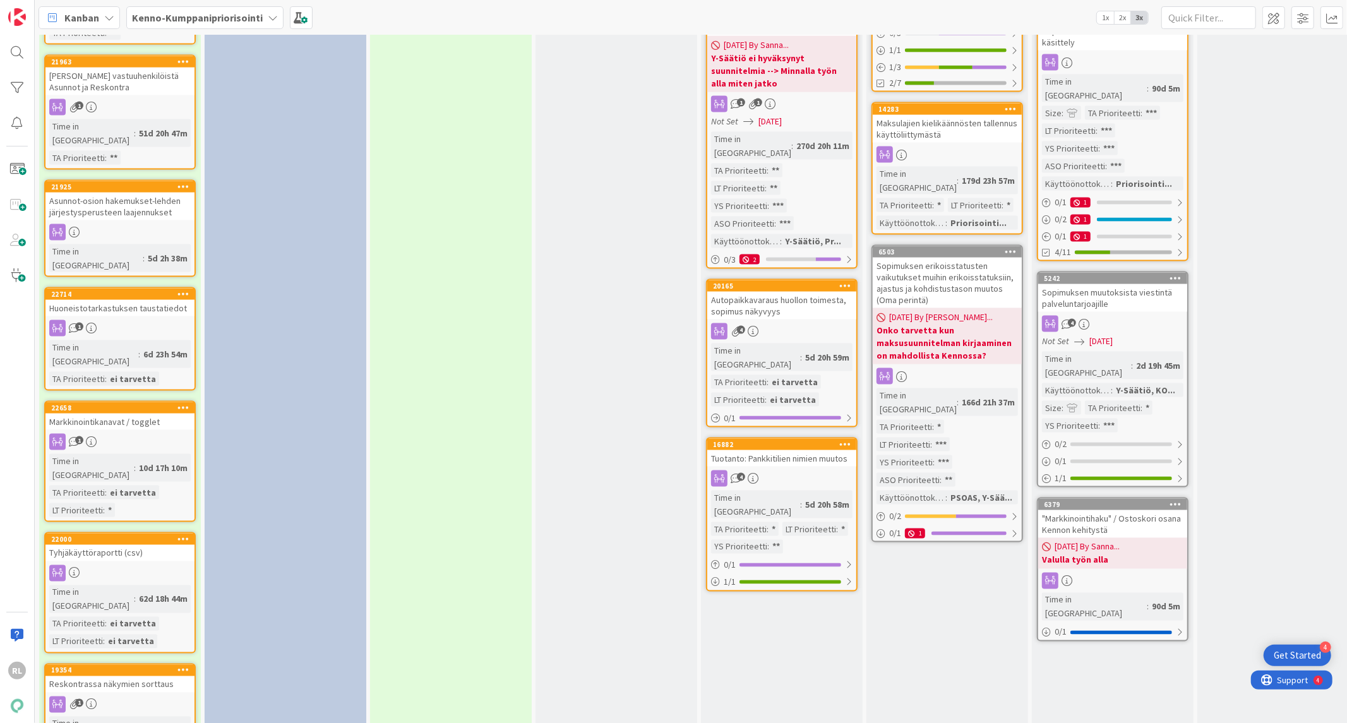
scroll to position [1637, 0]
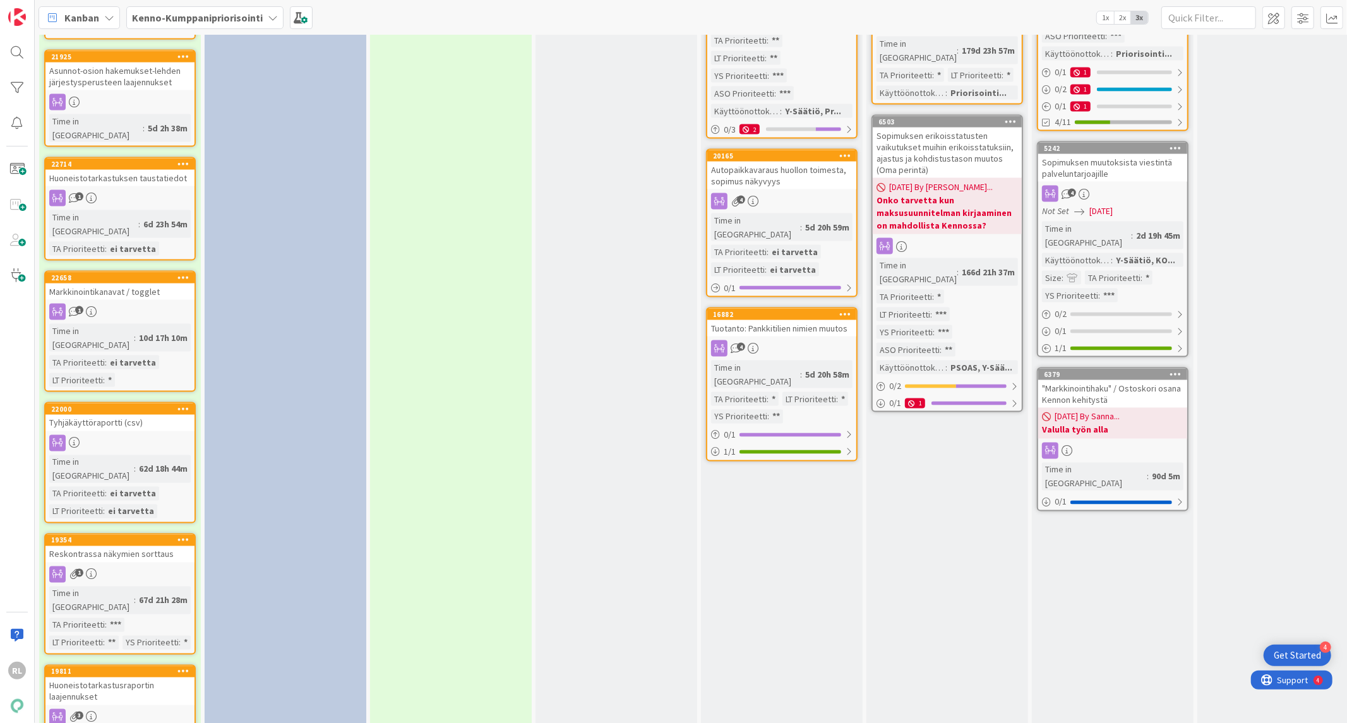
click at [123, 546] on div "Reskontrassa näkymien sorttaus" at bounding box center [119, 554] width 149 height 16
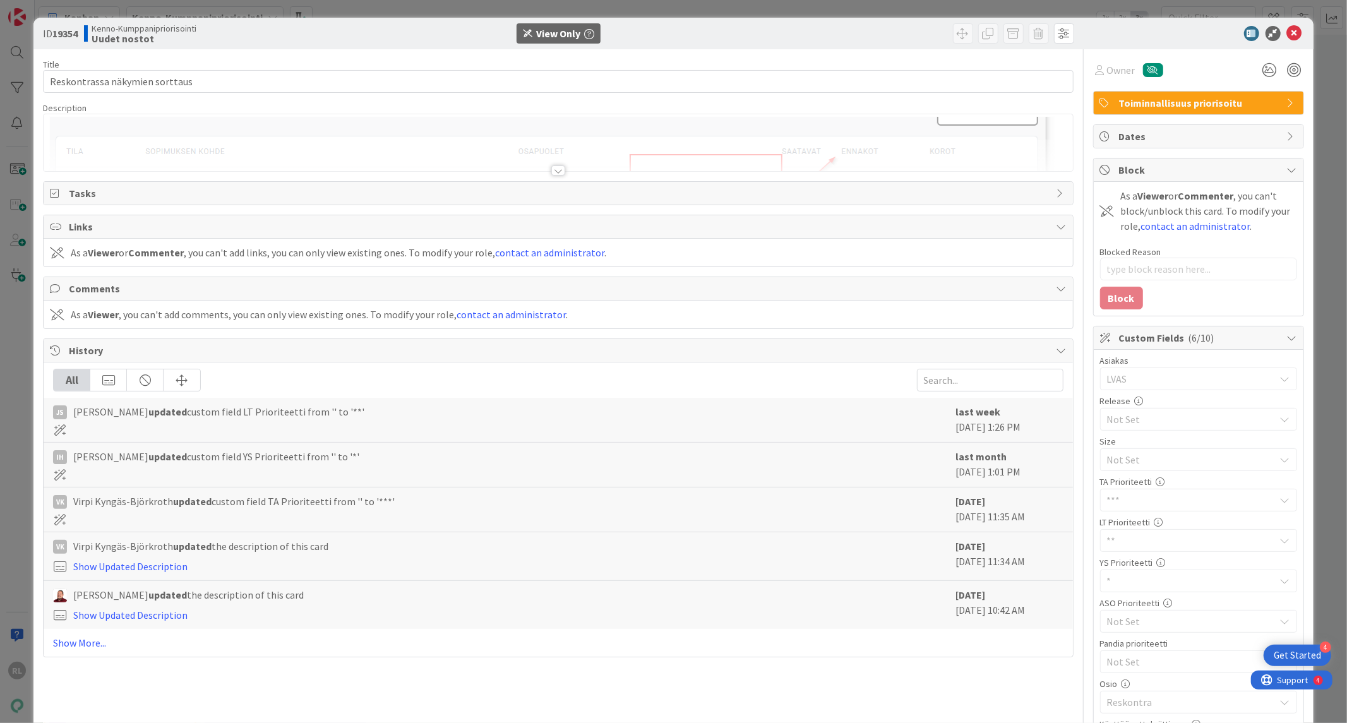
click at [553, 170] on div at bounding box center [558, 170] width 14 height 10
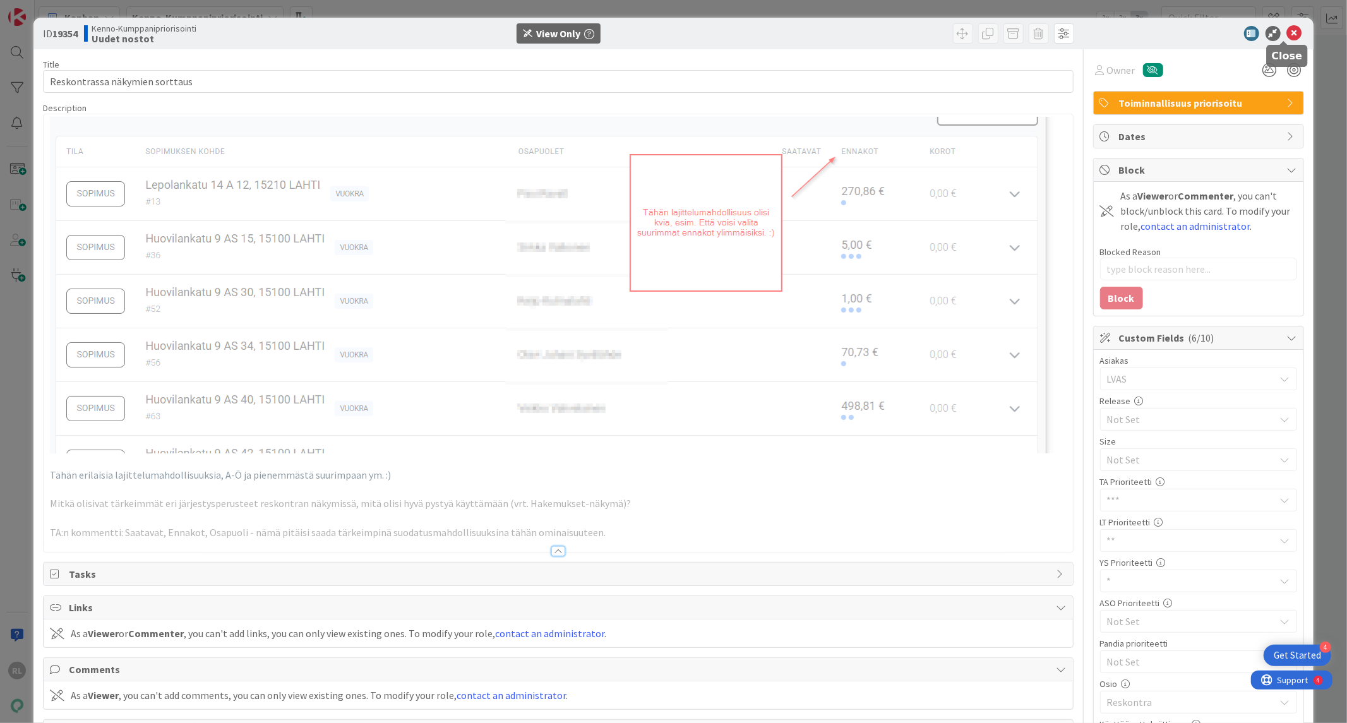
click at [1287, 30] on icon at bounding box center [1294, 33] width 15 height 15
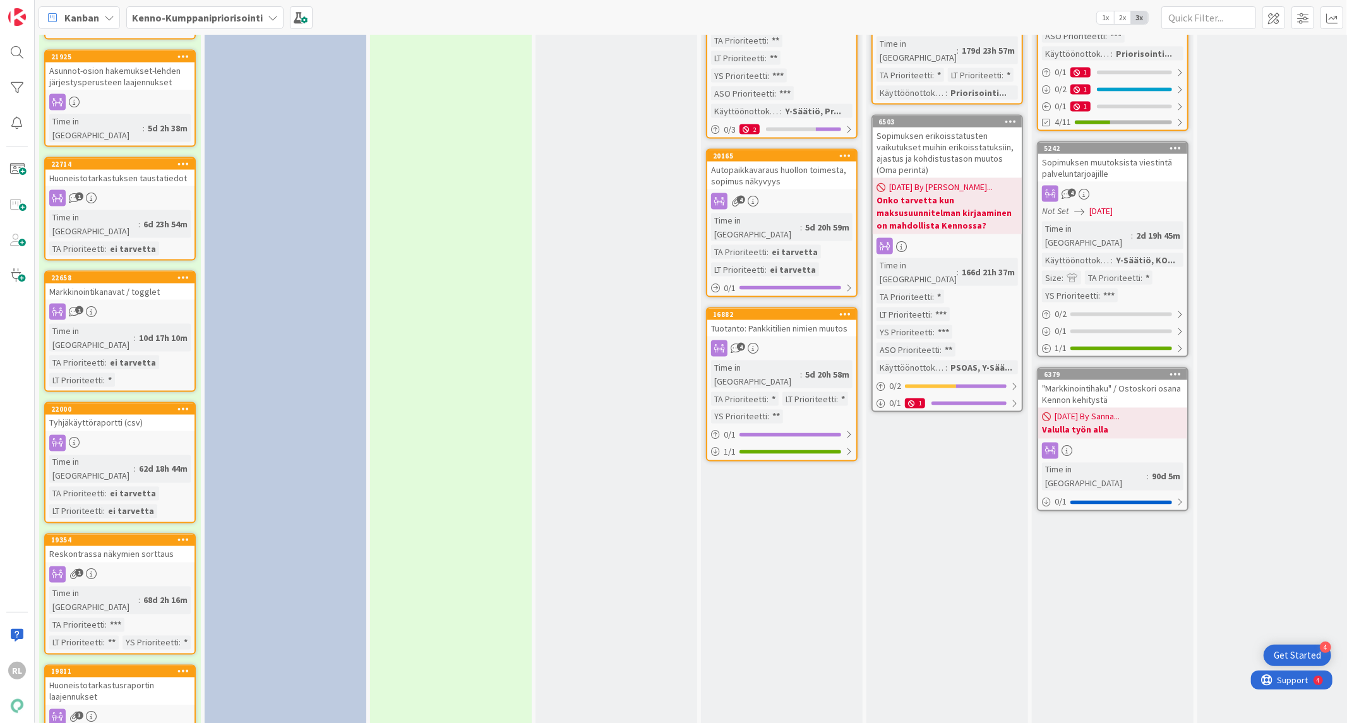
scroll to position [1753, 0]
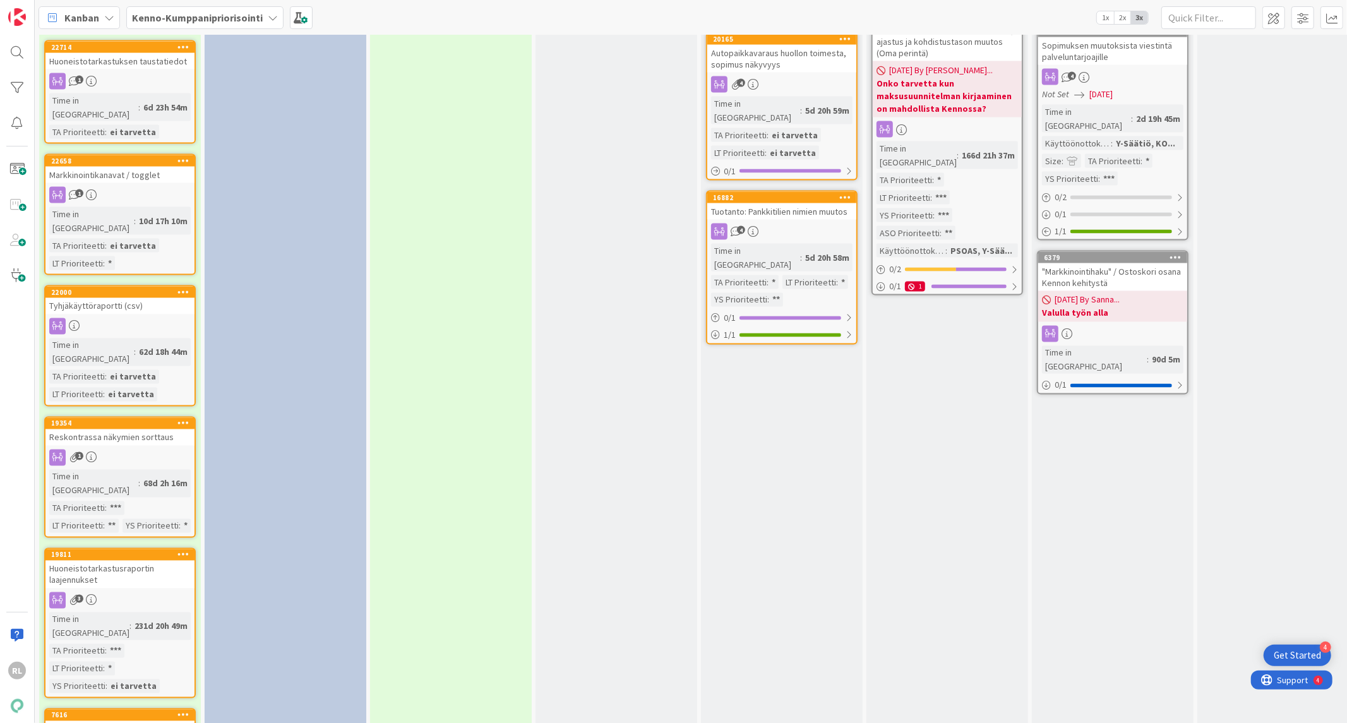
click at [134, 561] on div "Huoneistotarkastusraportin laajennukset" at bounding box center [119, 575] width 149 height 28
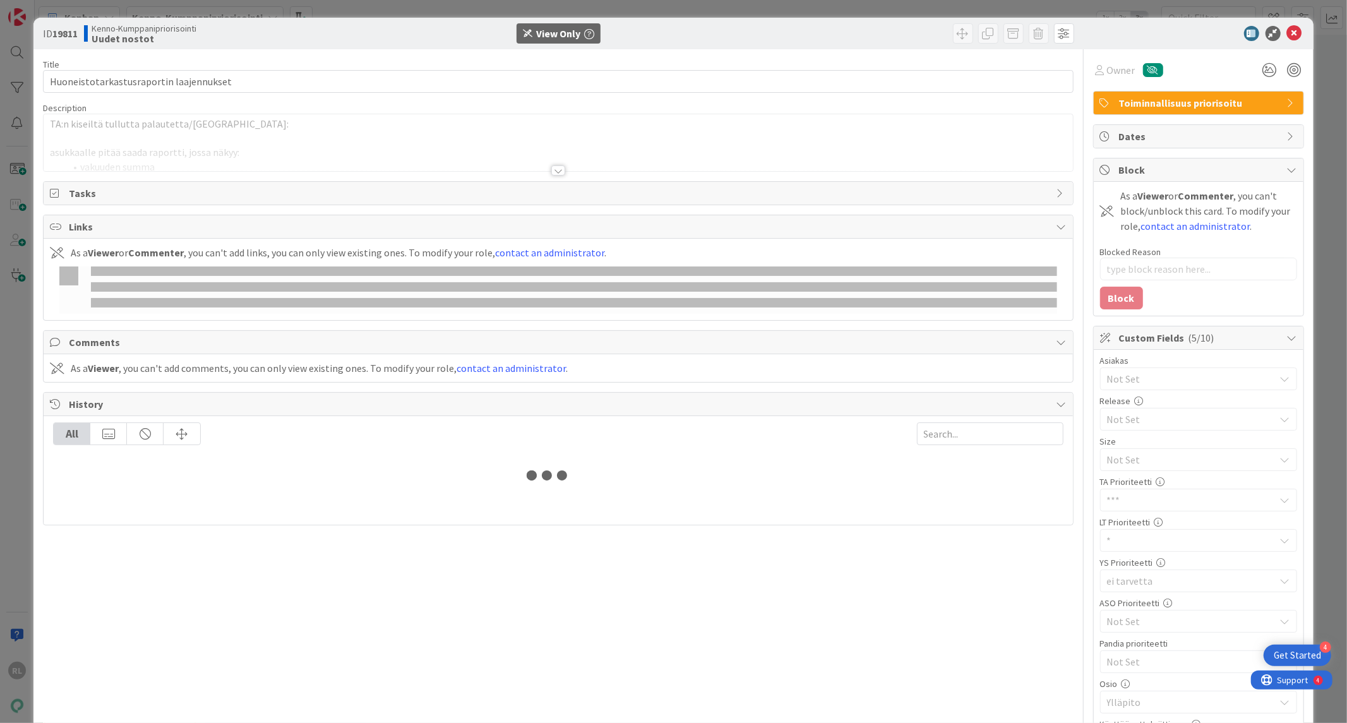
type textarea "x"
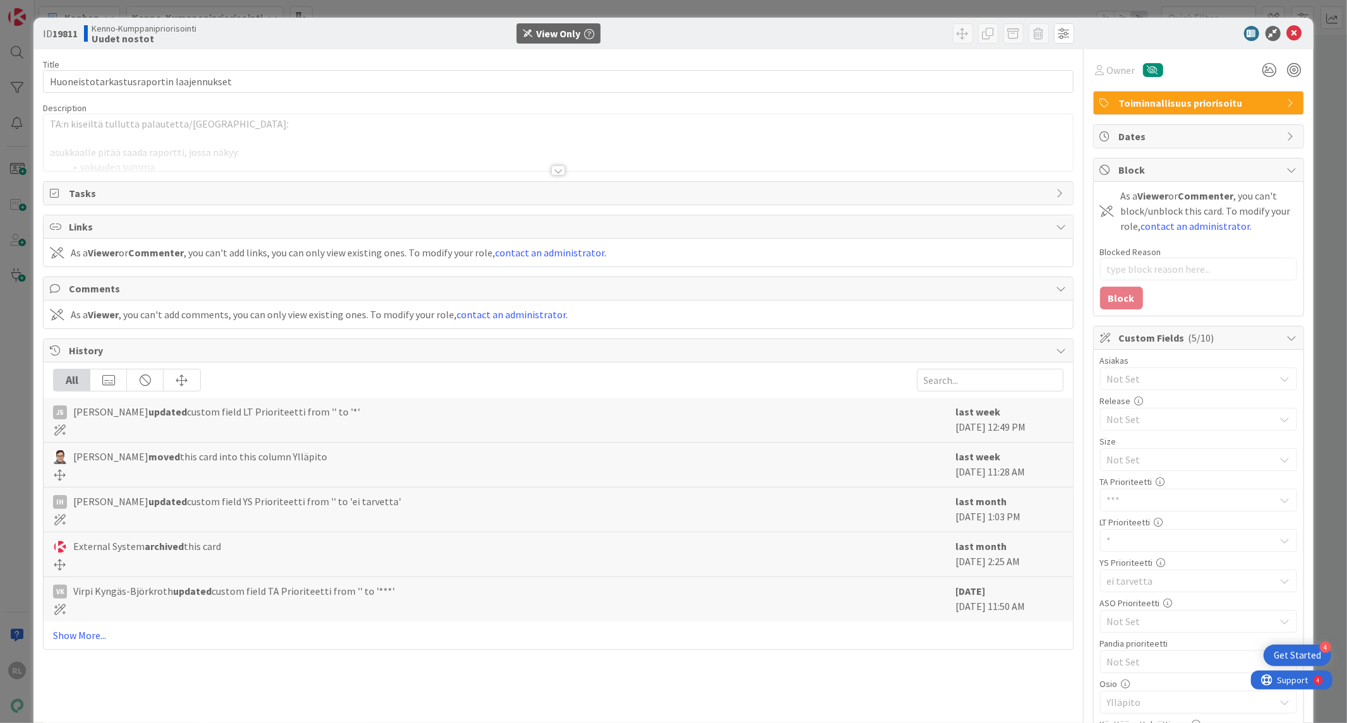
click at [552, 172] on div at bounding box center [558, 170] width 14 height 10
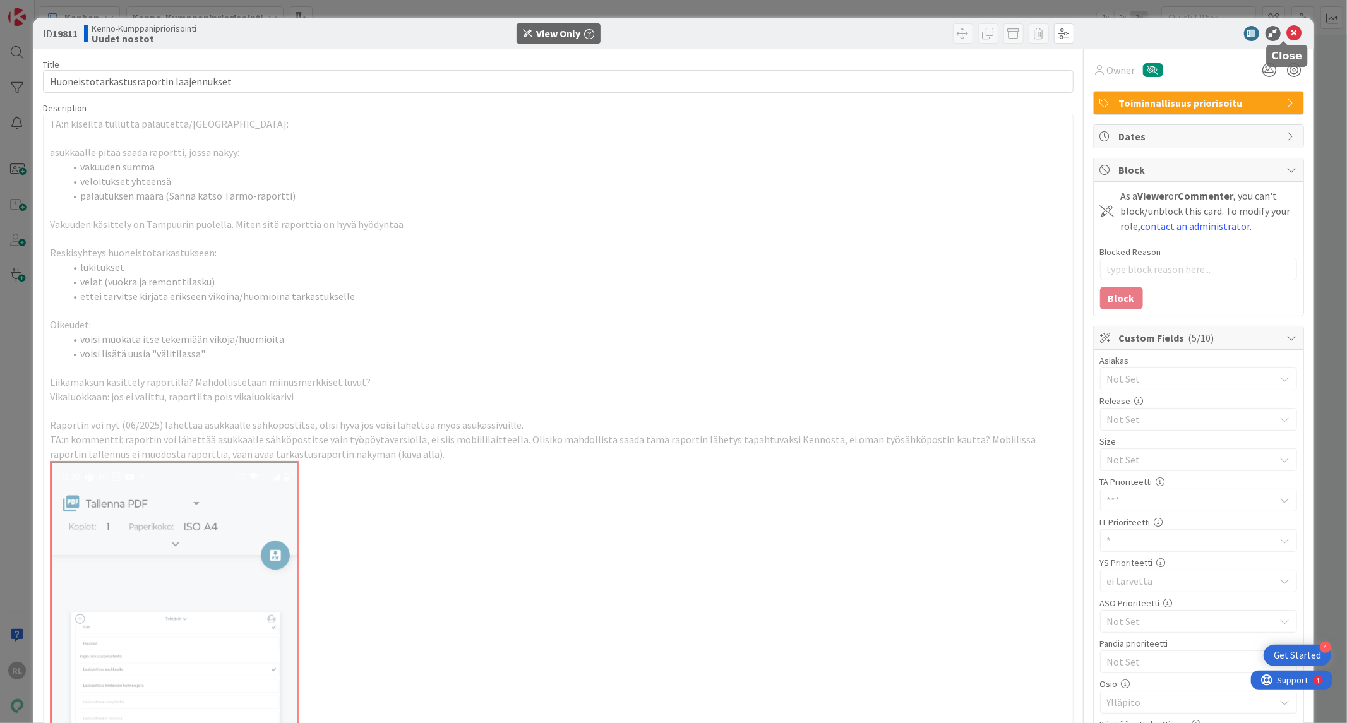
click at [1287, 28] on icon at bounding box center [1294, 33] width 15 height 15
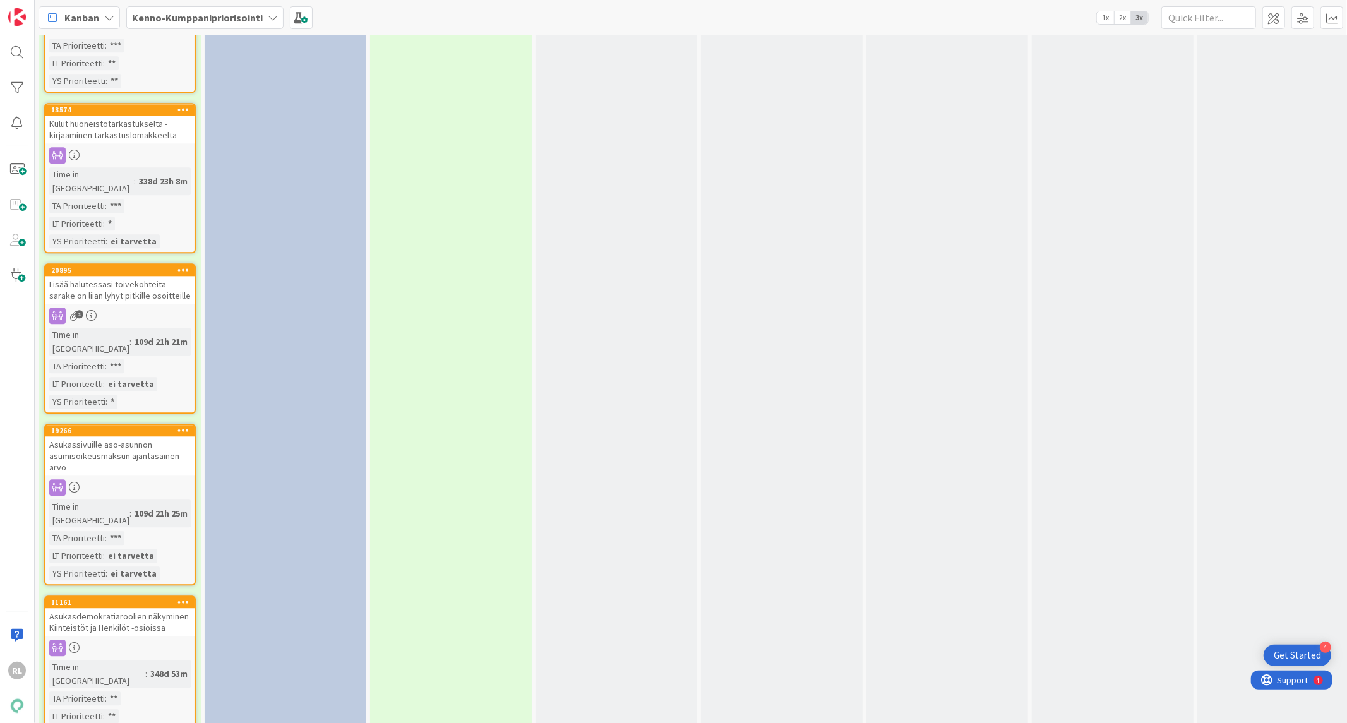
scroll to position [2963, 0]
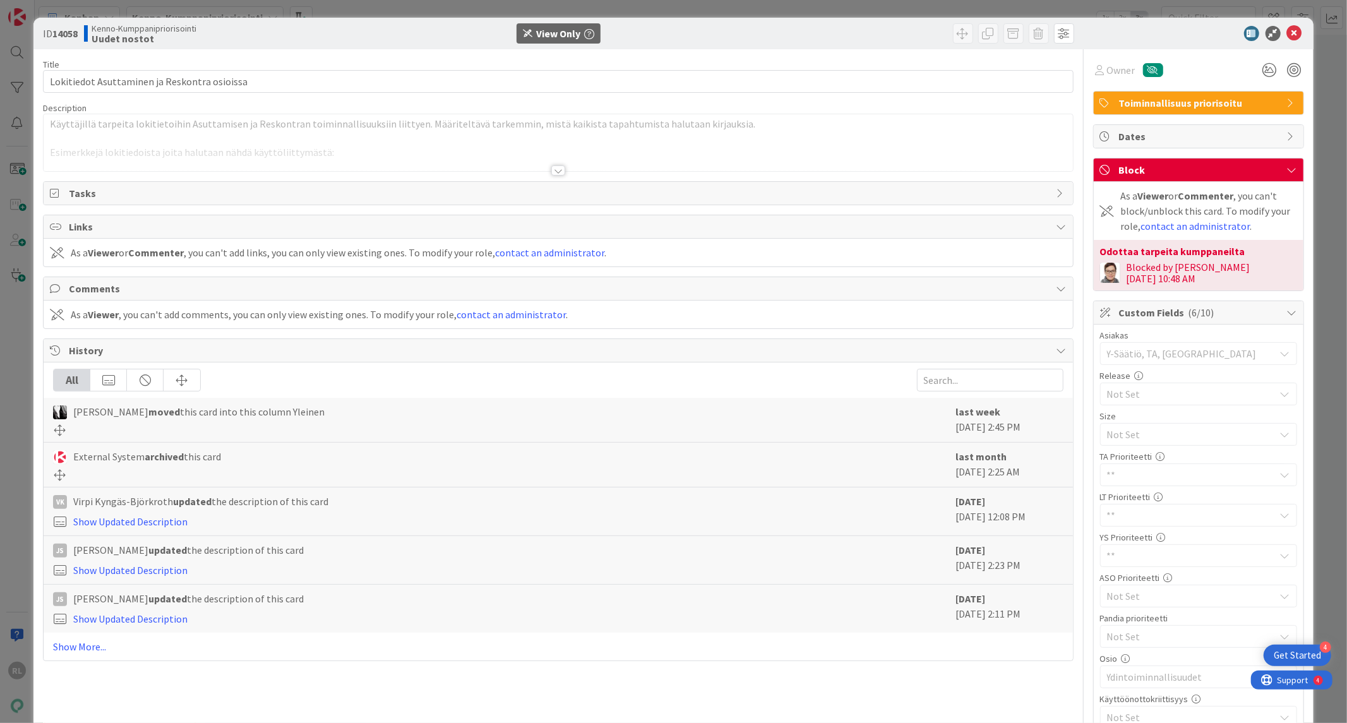
click at [556, 169] on div at bounding box center [558, 170] width 14 height 10
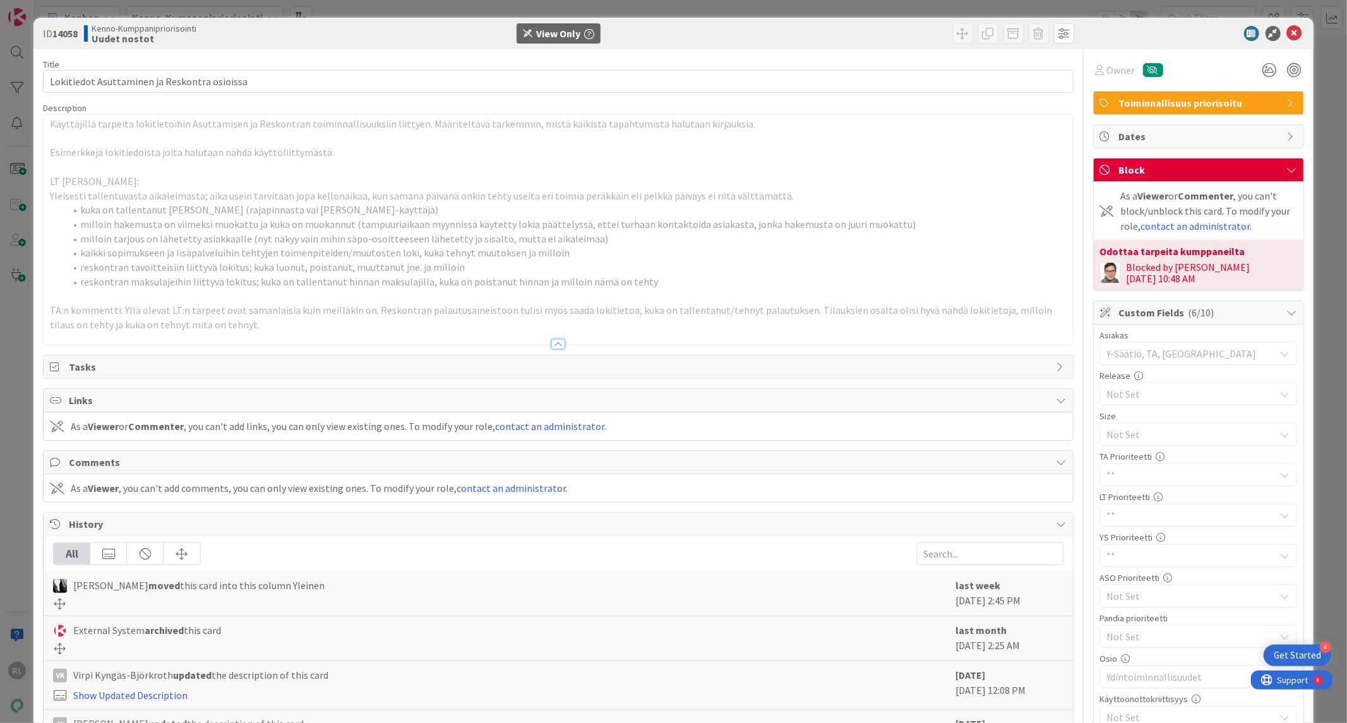
drag, startPoint x: 65, startPoint y: 306, endPoint x: 141, endPoint y: 308, distance: 75.8
click at [65, 308] on p "TA:n kommentti: Yllä olevat LT:n tarpeet ovat samanlaisia kuin meilläkin on. Re…" at bounding box center [558, 317] width 1016 height 28
click at [554, 349] on div at bounding box center [558, 344] width 14 height 10
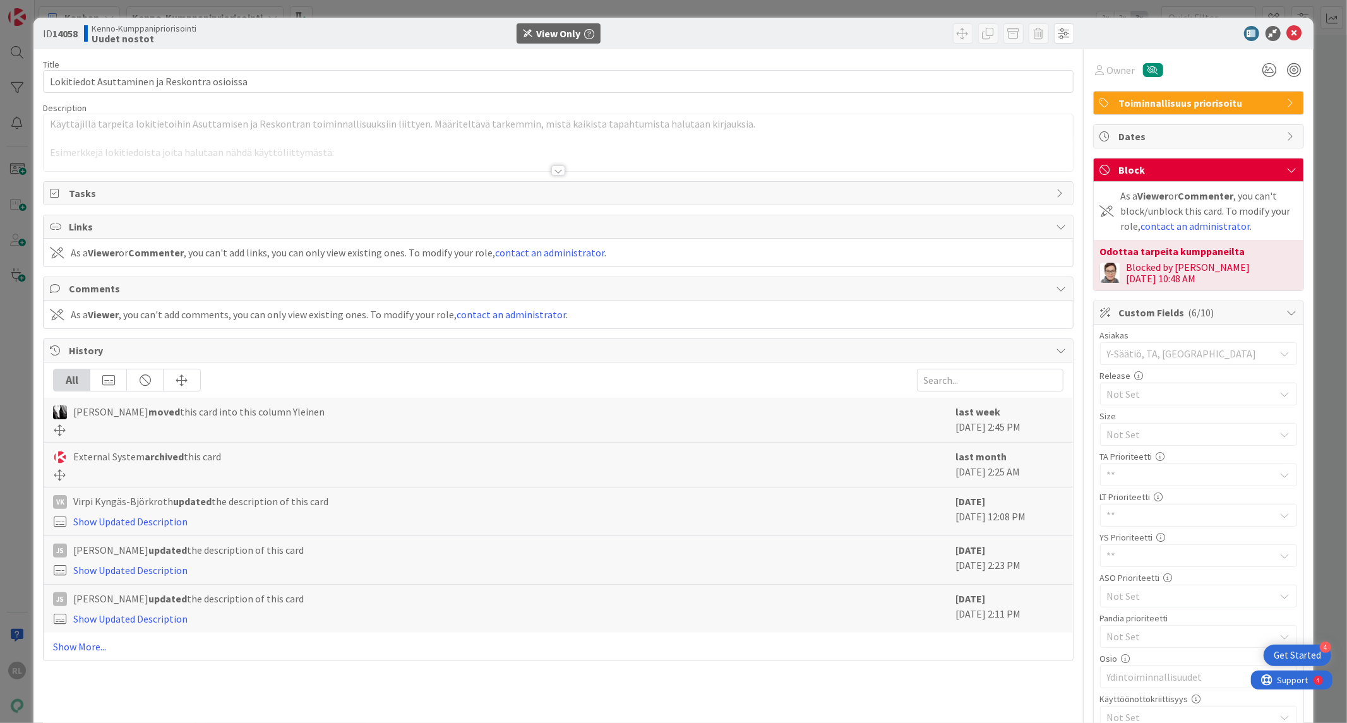
click at [552, 168] on div at bounding box center [558, 170] width 14 height 10
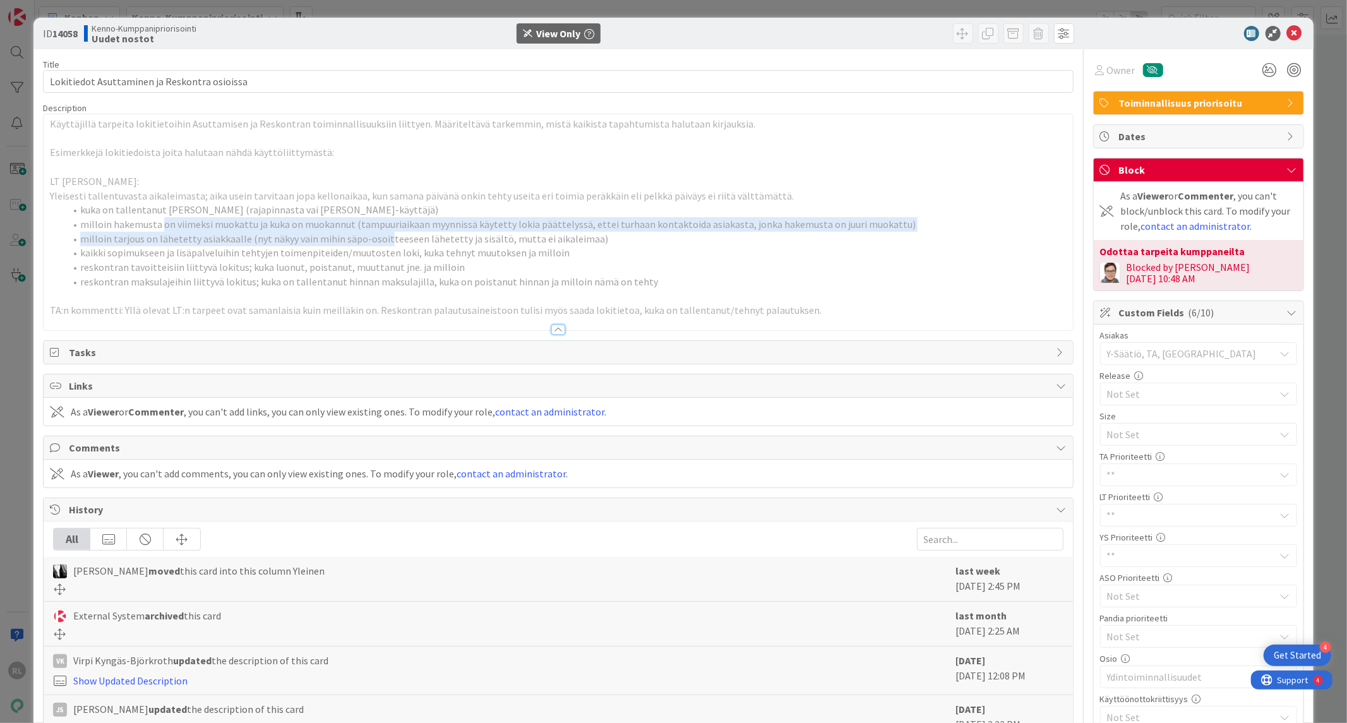
drag, startPoint x: 173, startPoint y: 224, endPoint x: 382, endPoint y: 232, distance: 209.2
click at [382, 232] on ol "kuka on tallentanut hakemuksen (rajapinnasta vai joku Kenno-käyttäjä) milloin h…" at bounding box center [558, 246] width 1016 height 86
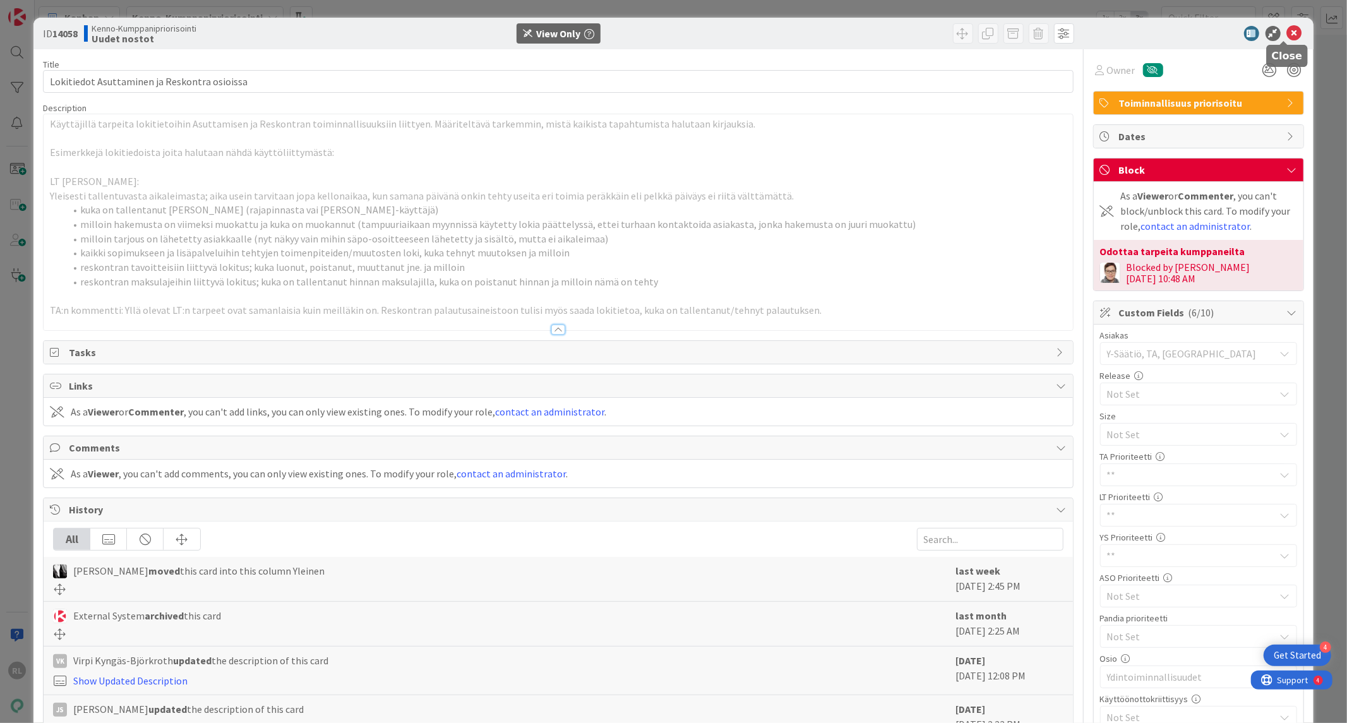
drag, startPoint x: 1286, startPoint y: 33, endPoint x: 661, endPoint y: 218, distance: 651.9
click at [1287, 35] on icon at bounding box center [1294, 33] width 15 height 15
